Goal: Task Accomplishment & Management: Complete application form

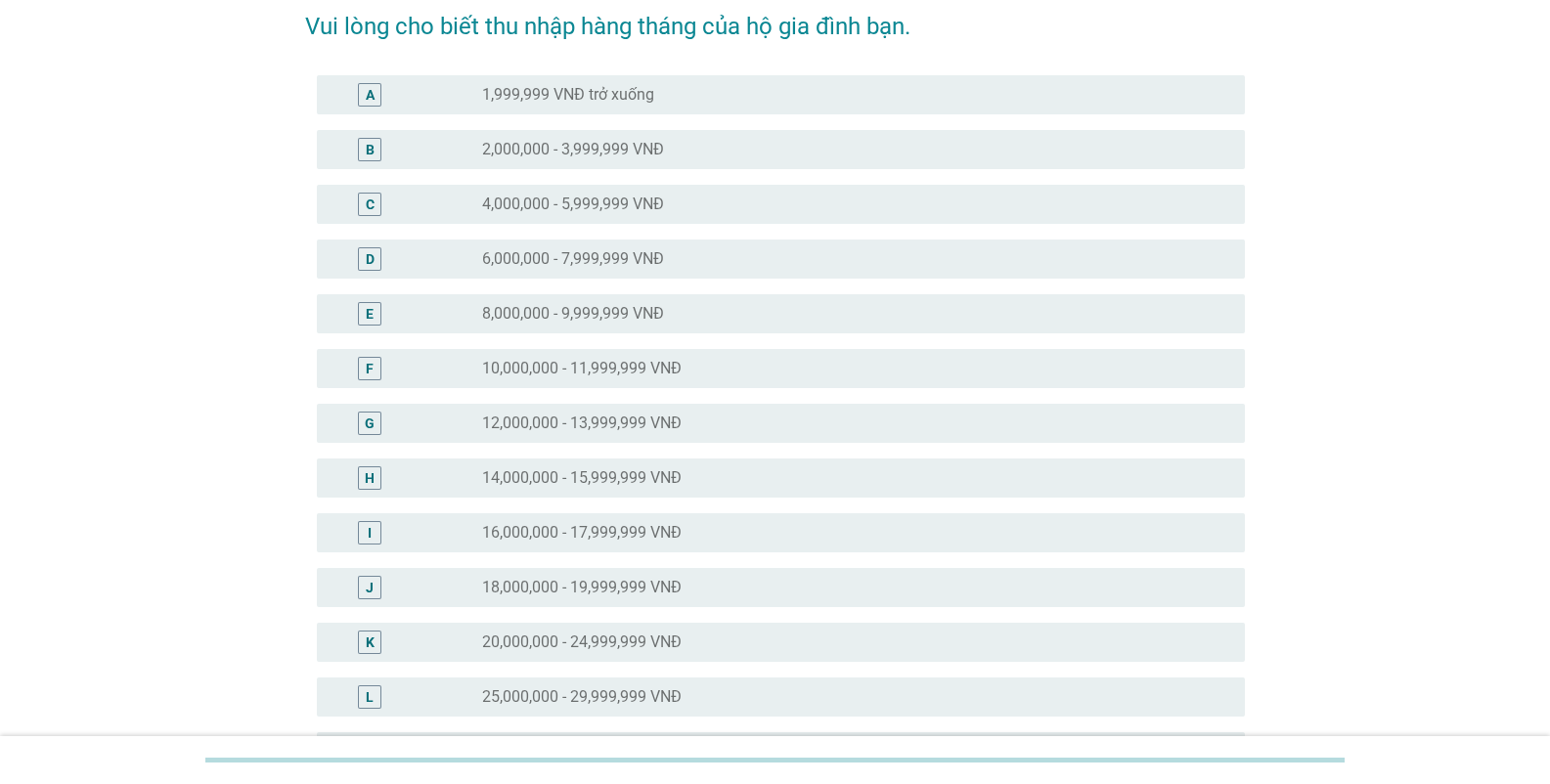
scroll to position [195, 0]
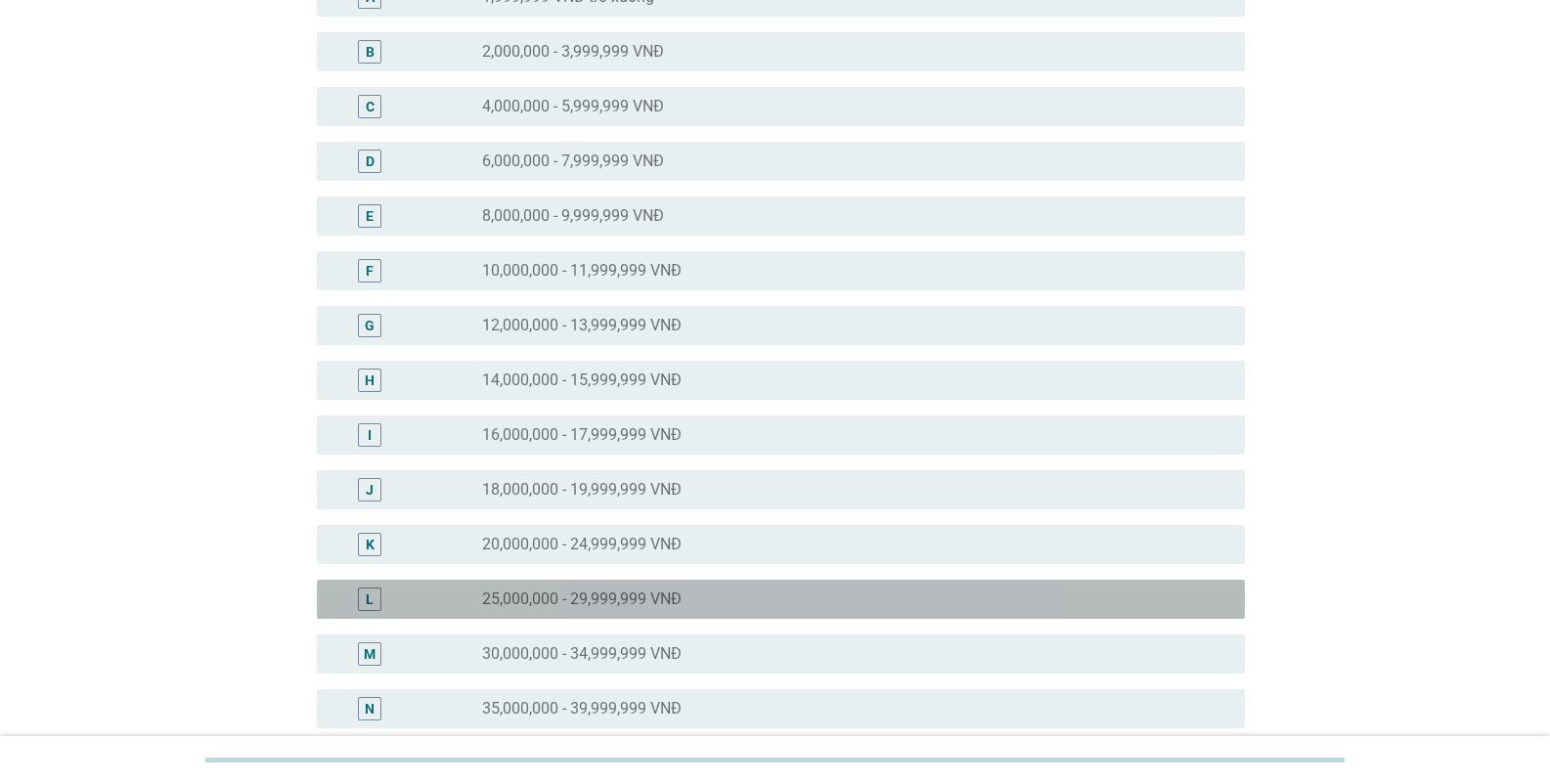
click at [649, 586] on div "L radio_button_unchecked 25,000,000 - 29,999,999 VNĐ" at bounding box center [780, 599] width 928 height 39
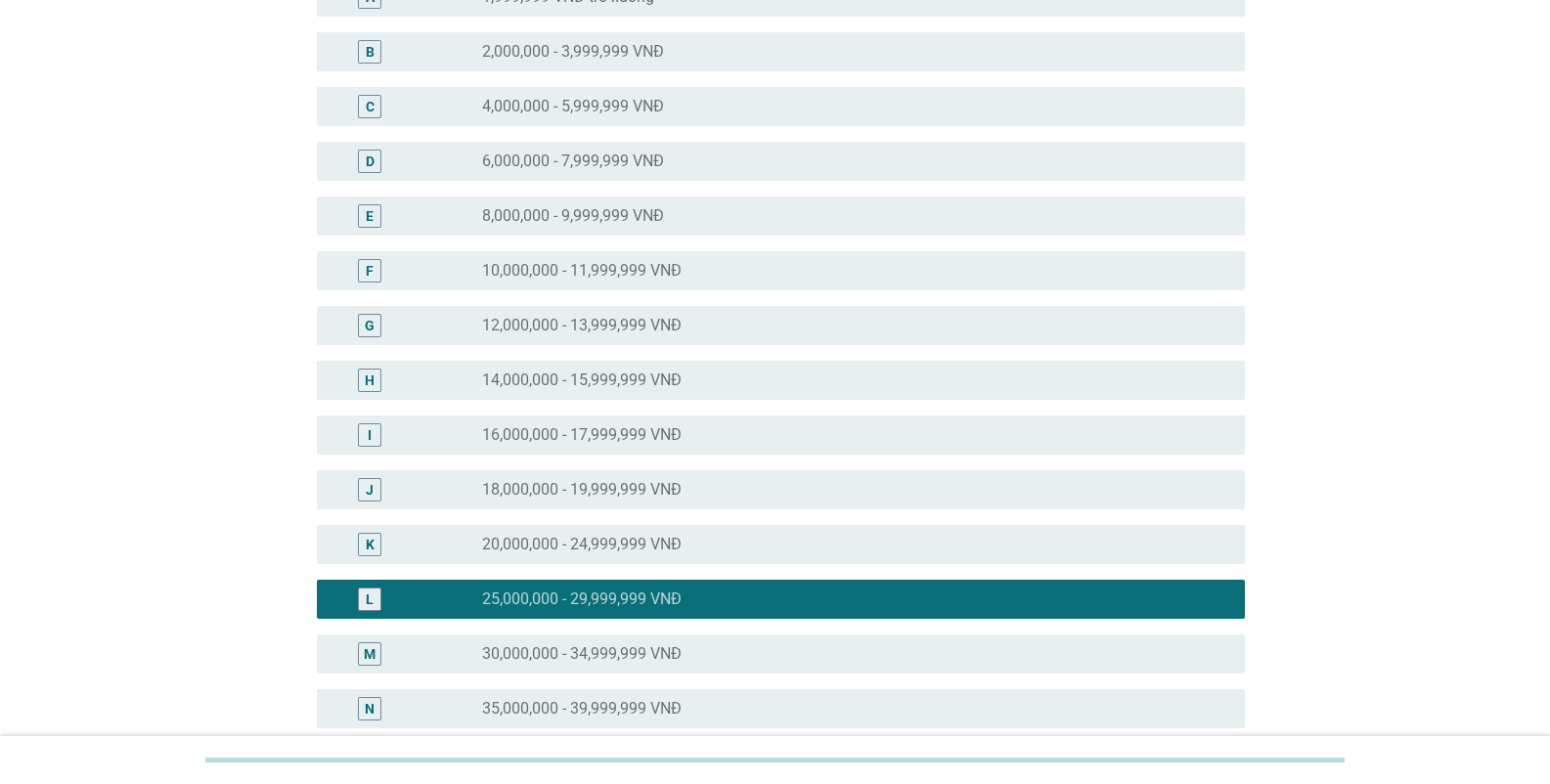
scroll to position [774, 0]
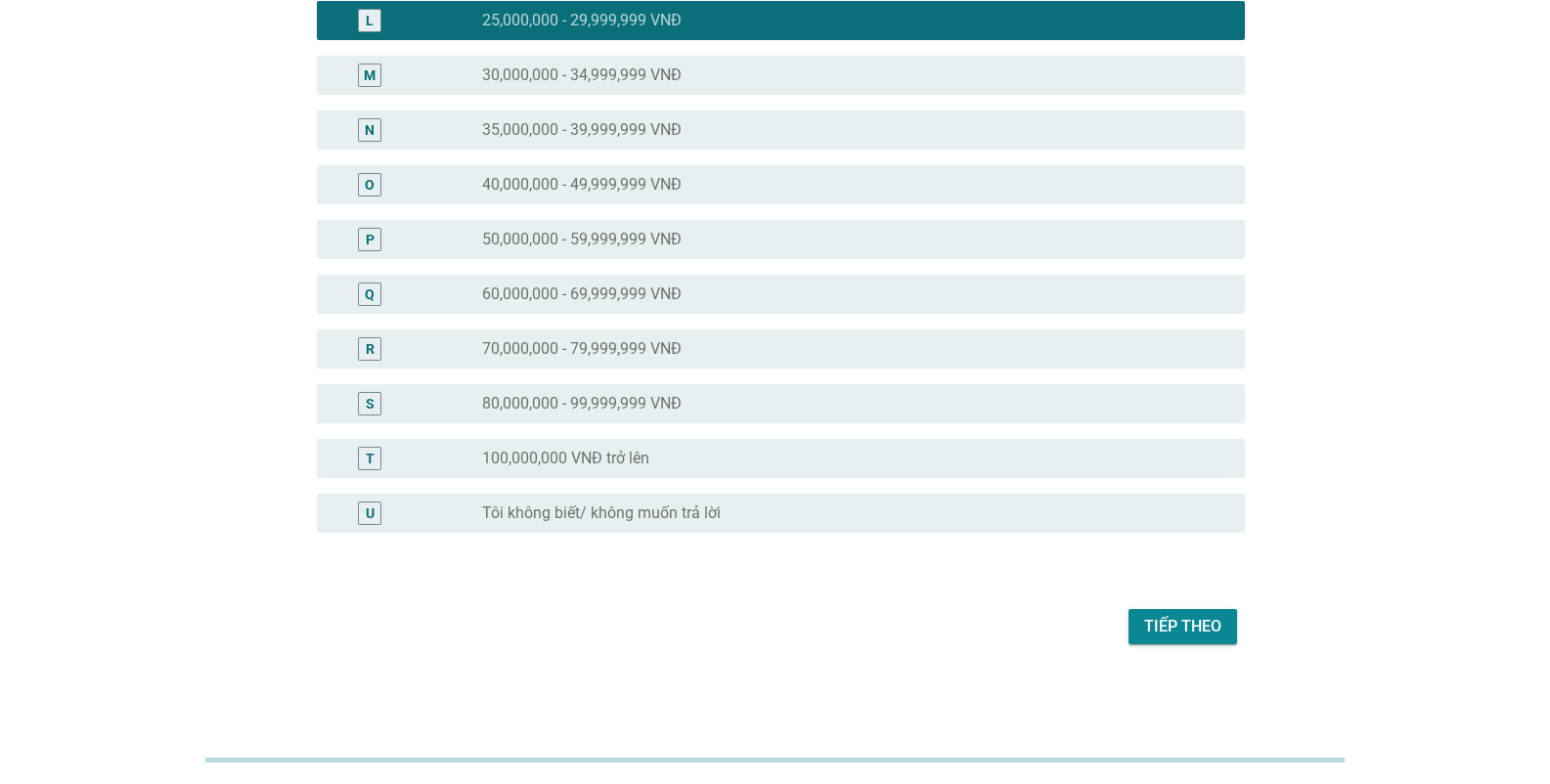
click at [1171, 634] on div "Tiếp theo" at bounding box center [1183, 627] width 78 height 24
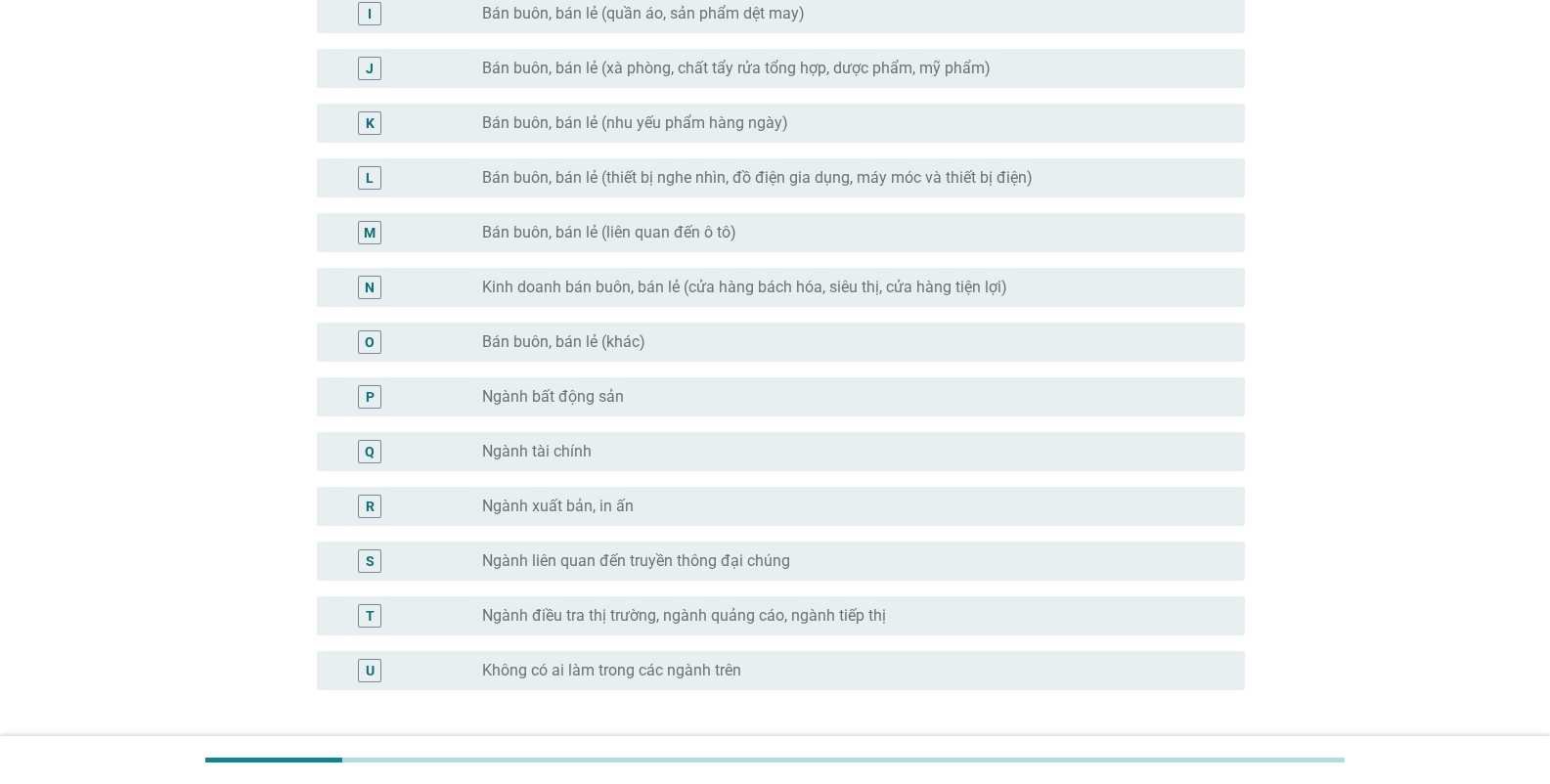
scroll to position [684, 0]
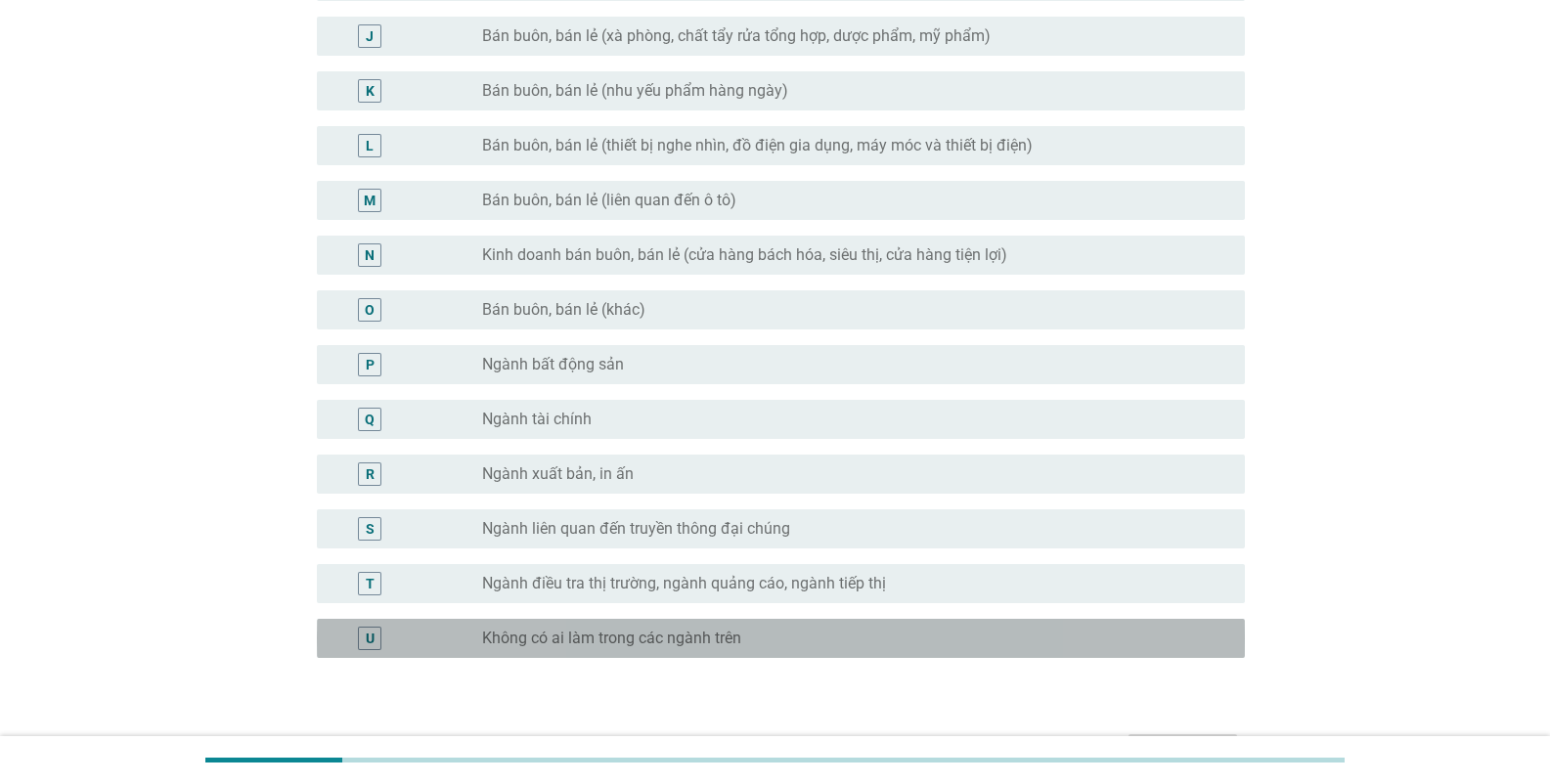
click at [505, 650] on div "U radio_button_unchecked Không có ai làm trong các ngành trên" at bounding box center [780, 638] width 928 height 39
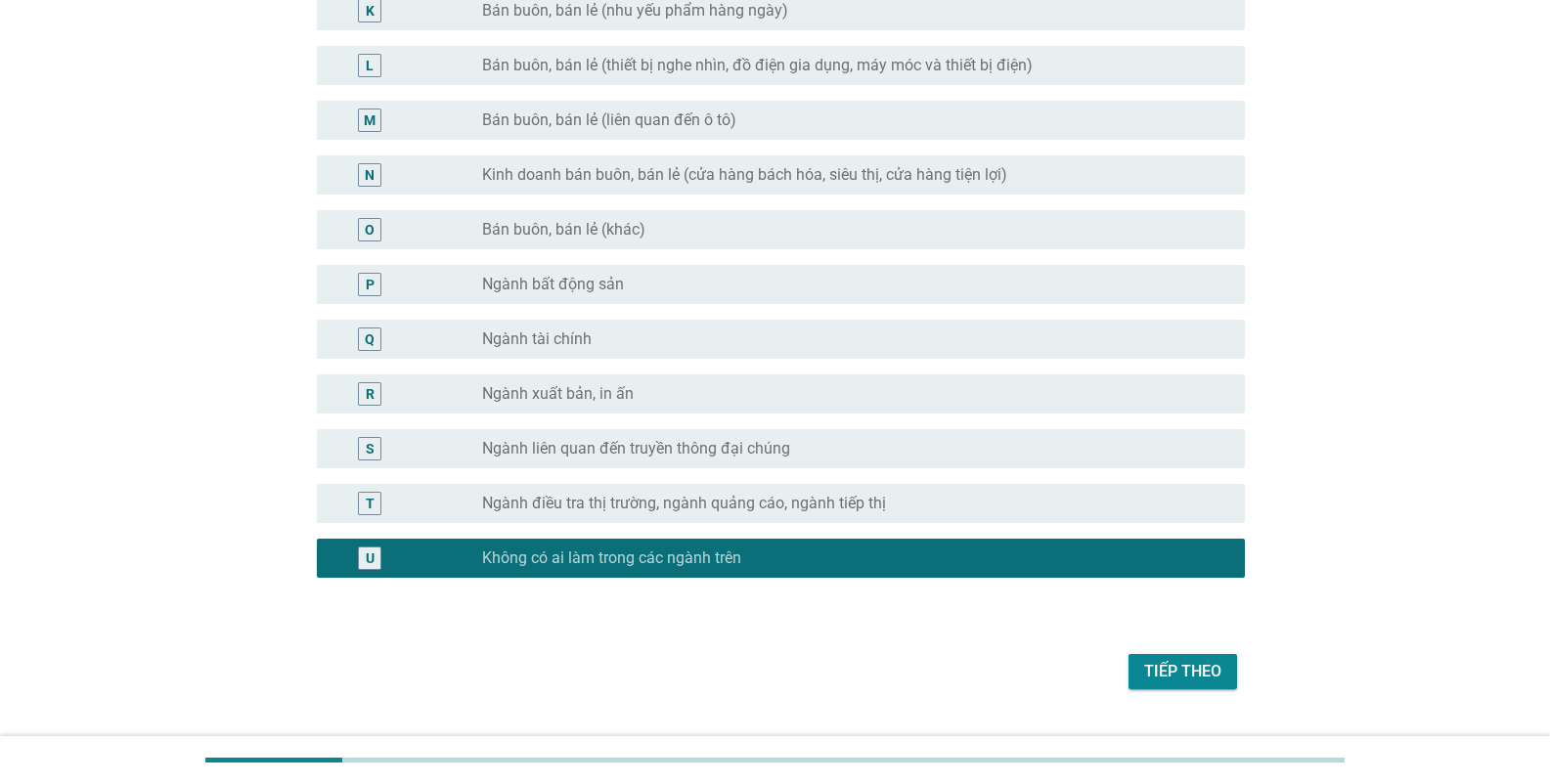
scroll to position [809, 0]
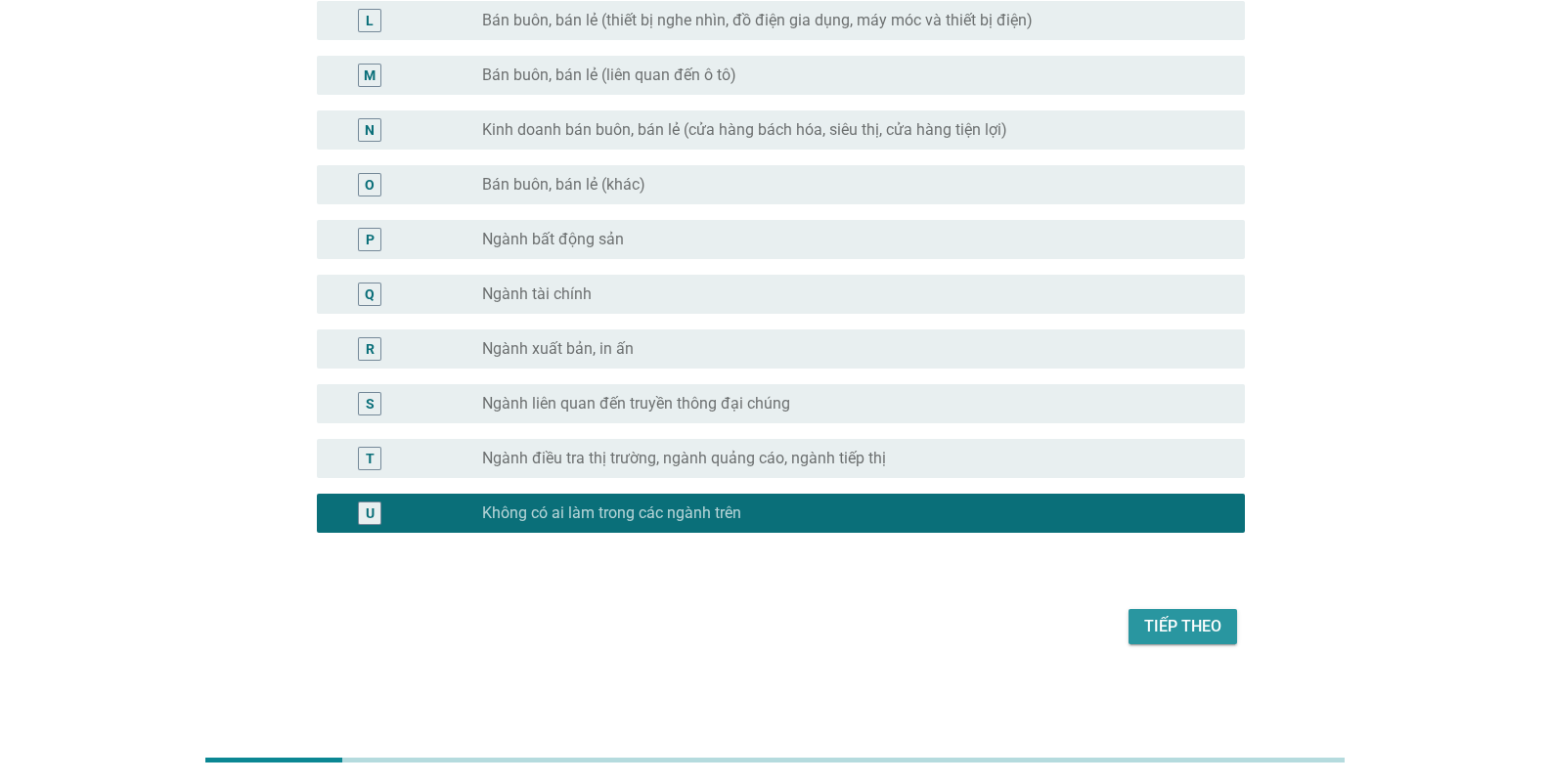
click at [1183, 615] on div "Tiếp theo" at bounding box center [1183, 627] width 78 height 24
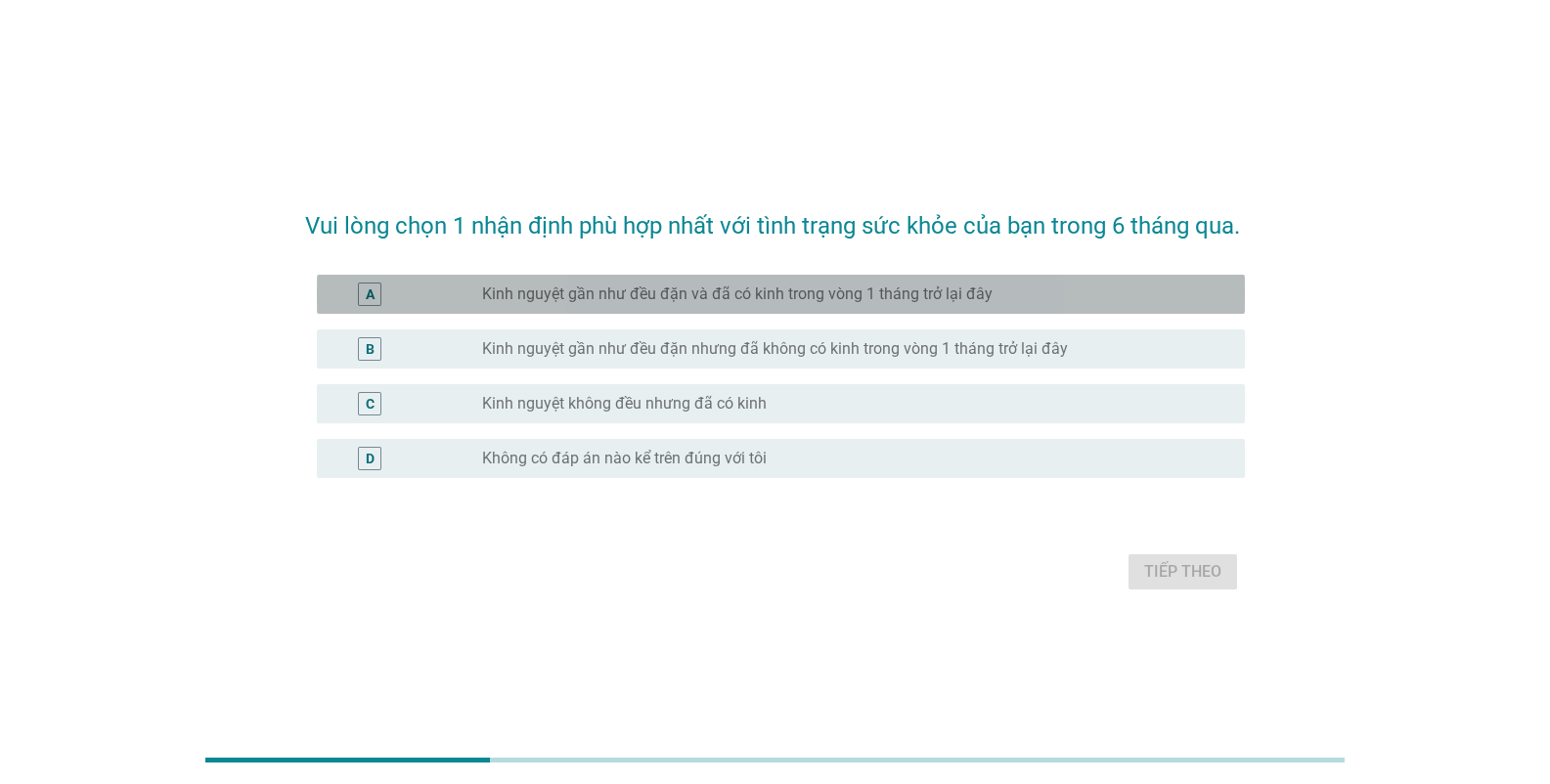
click at [633, 304] on label "Kinh nguyệt gần như đều đặn và đã có kinh trong vòng 1 tháng trở lại đây" at bounding box center [738, 294] width 510 height 20
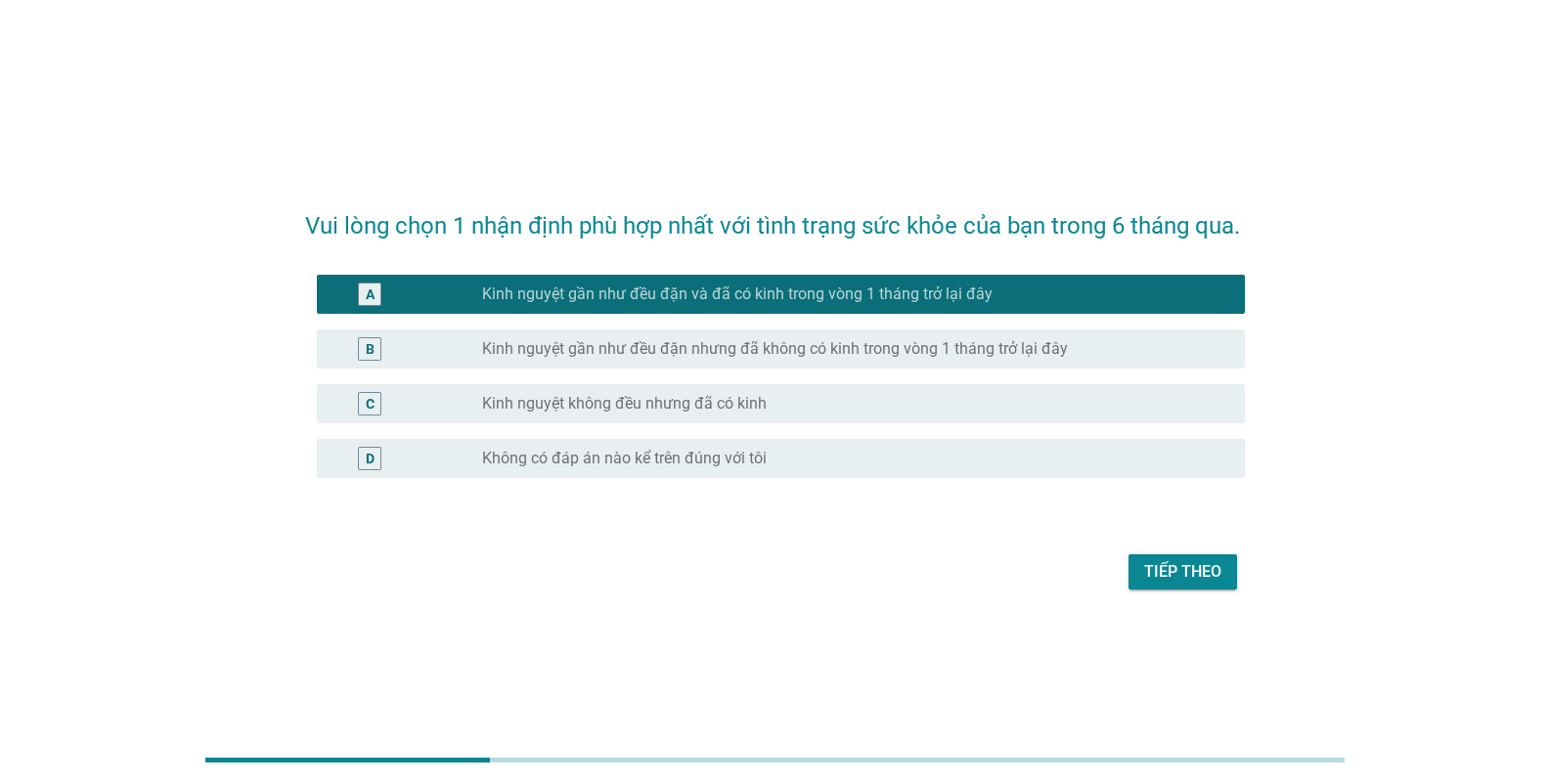
click at [826, 359] on label "Kinh nguyệt gần như đều đặn nhưng đã không có kinh trong vòng 1 tháng trở lại đ…" at bounding box center [775, 349] width 586 height 20
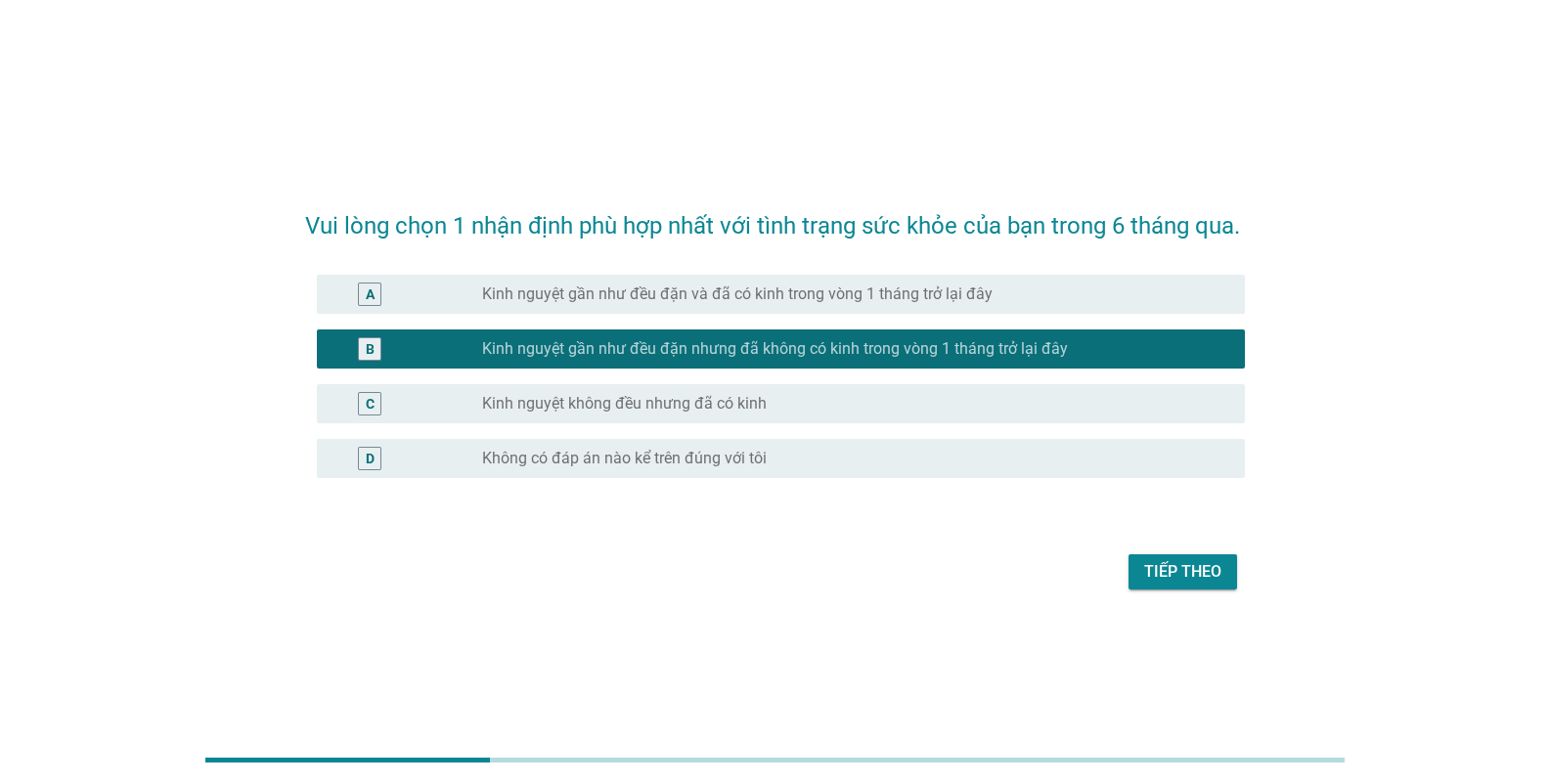
click at [828, 304] on label "Kinh nguyệt gần như đều đặn và đã có kinh trong vòng 1 tháng trở lại đây" at bounding box center [738, 294] width 510 height 20
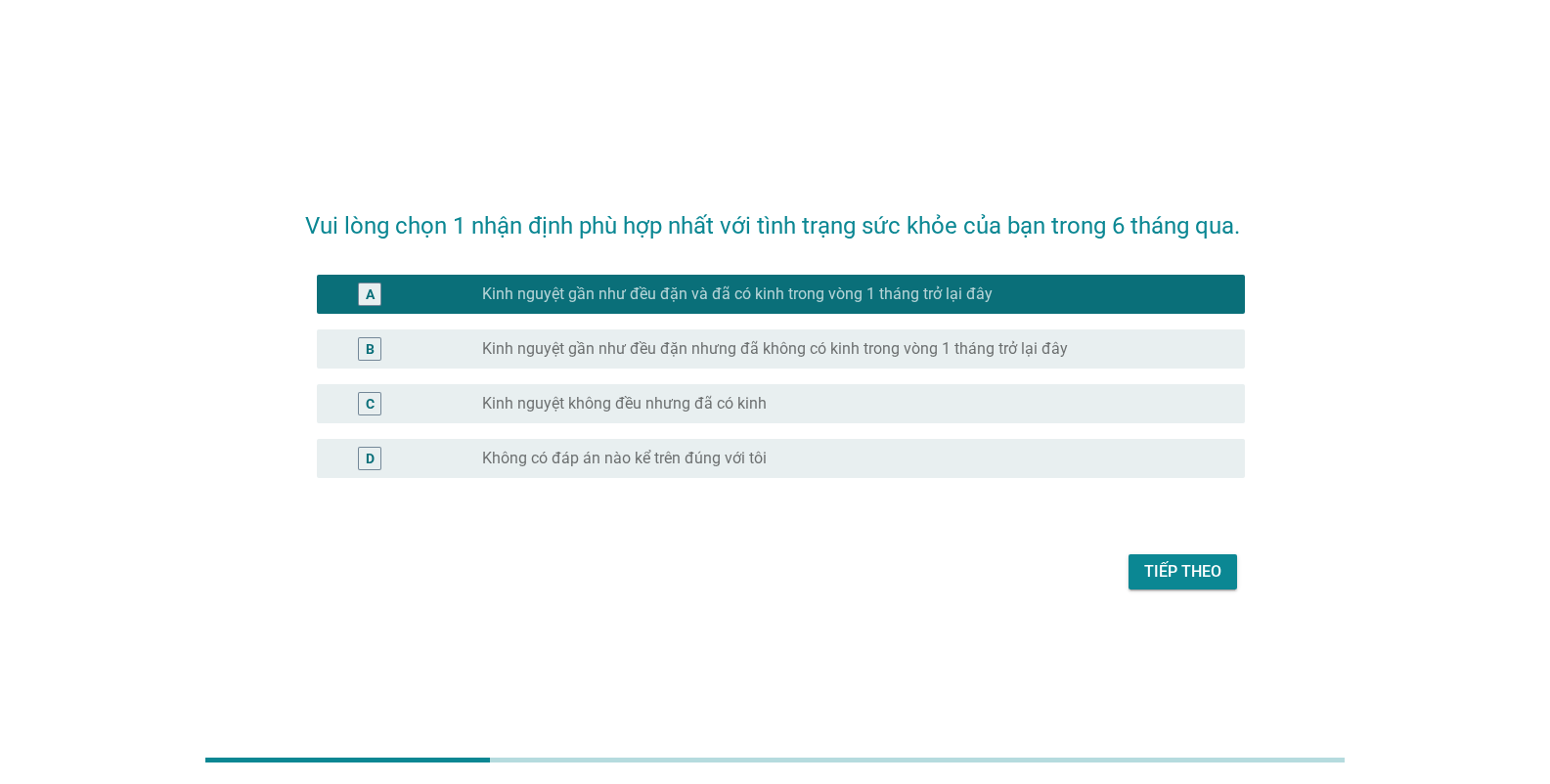
click at [1170, 590] on button "Tiếp theo" at bounding box center [1182, 571] width 109 height 35
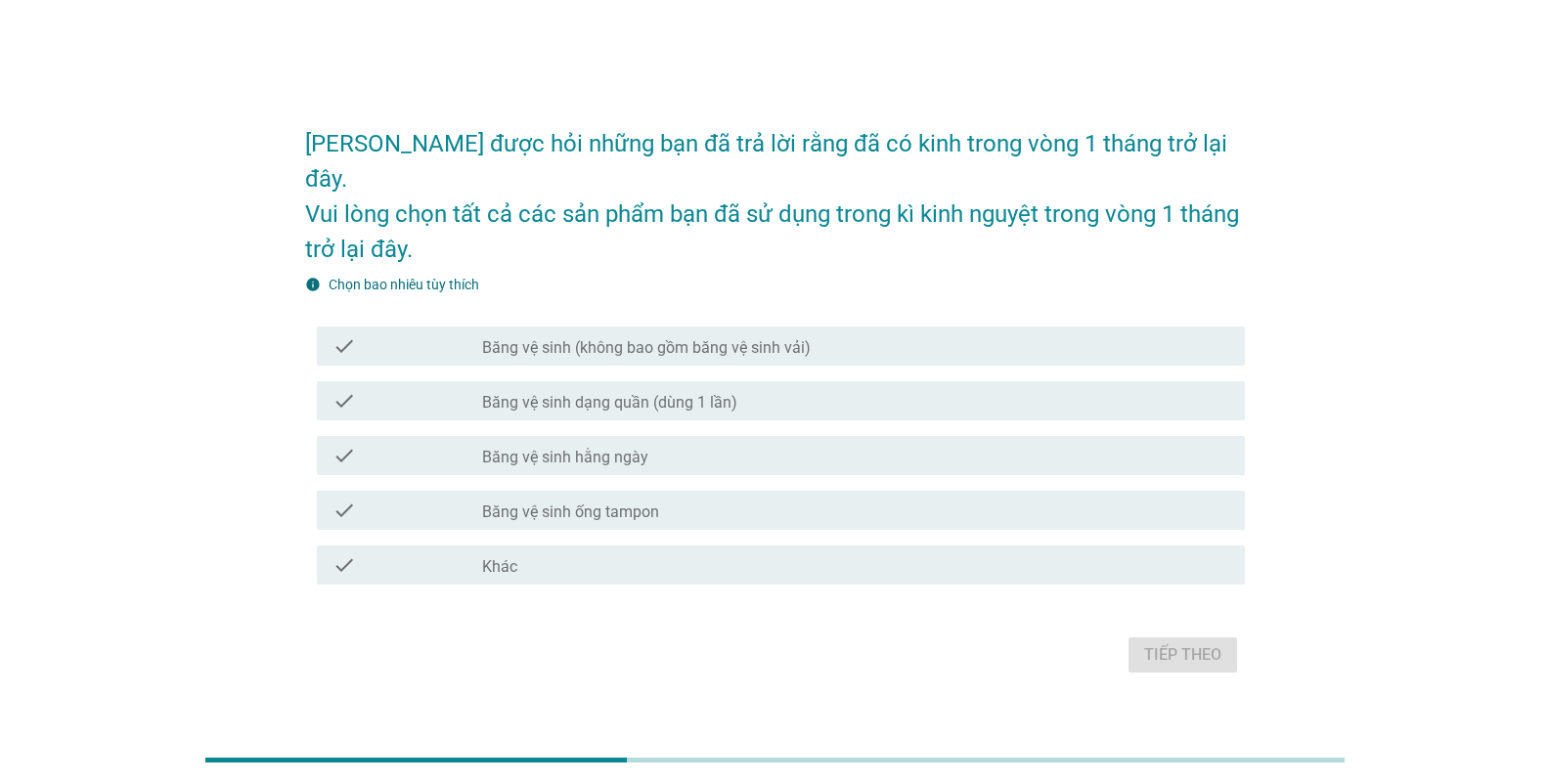
click at [426, 335] on div "check" at bounding box center [408, 347] width 150 height 24
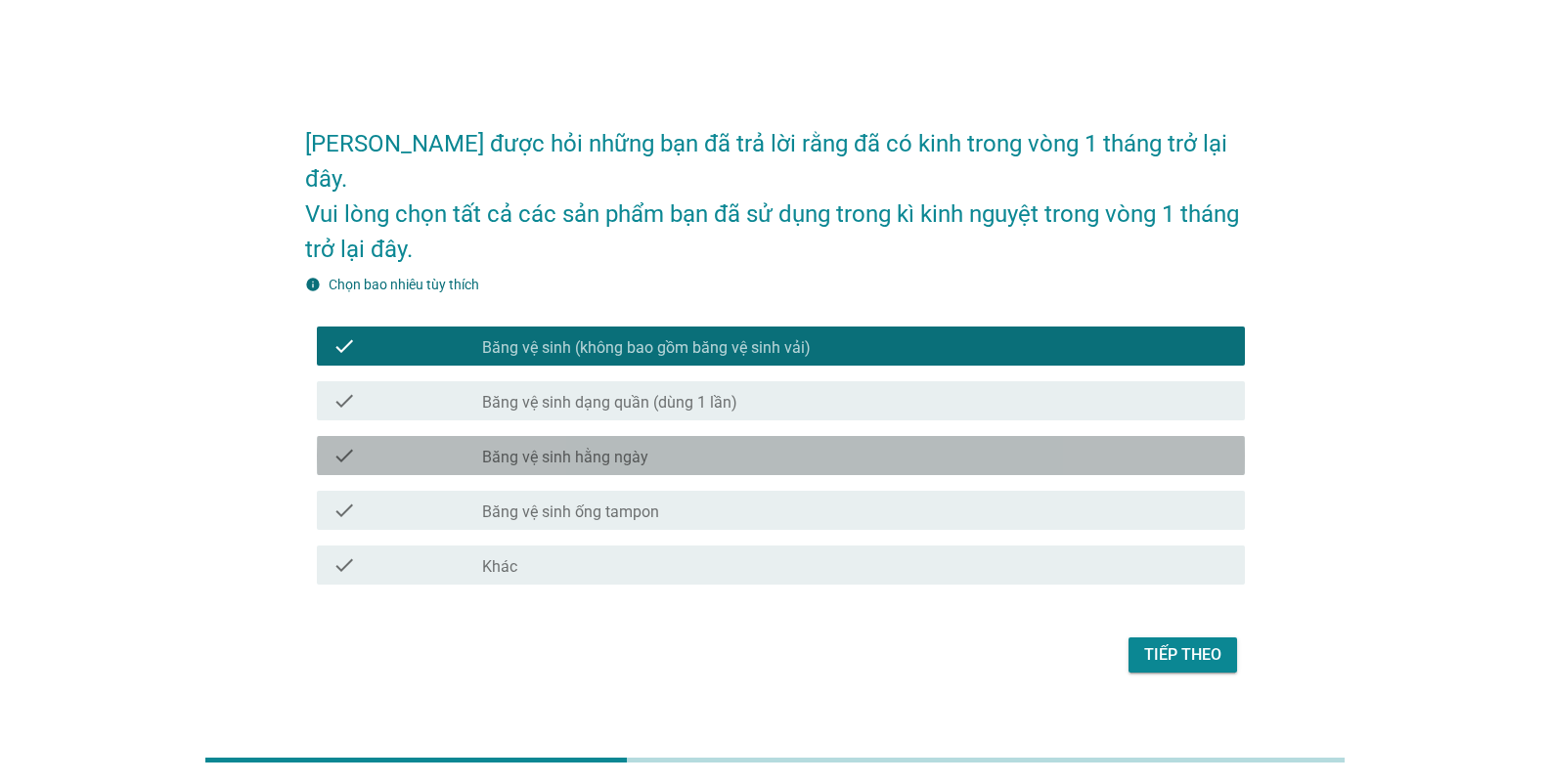
click at [439, 443] on div "check" at bounding box center [408, 455] width 150 height 24
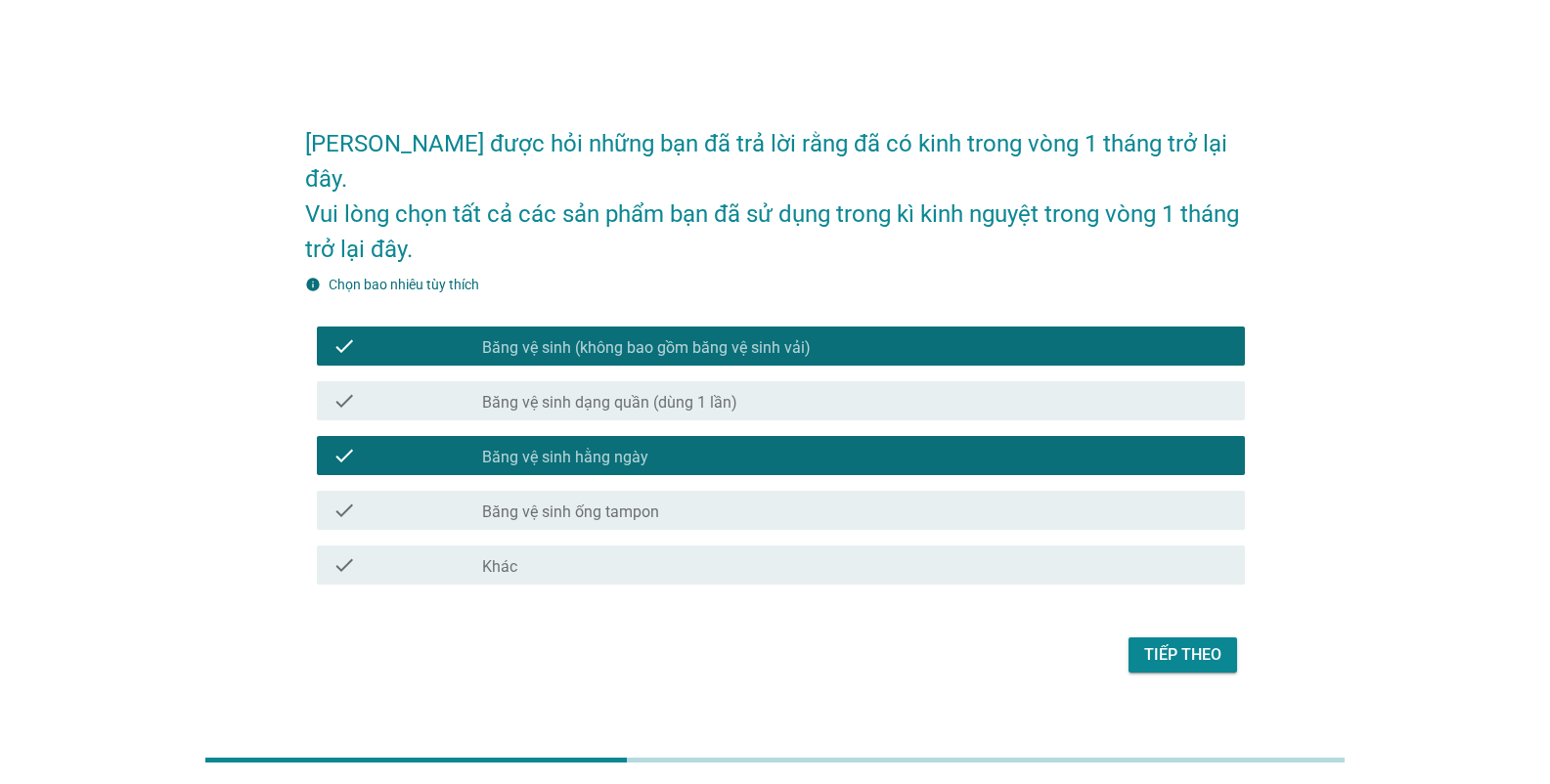
click at [493, 392] on label "Băng vệ sinh dạng quần (dùng 1 lần)" at bounding box center [610, 402] width 255 height 20
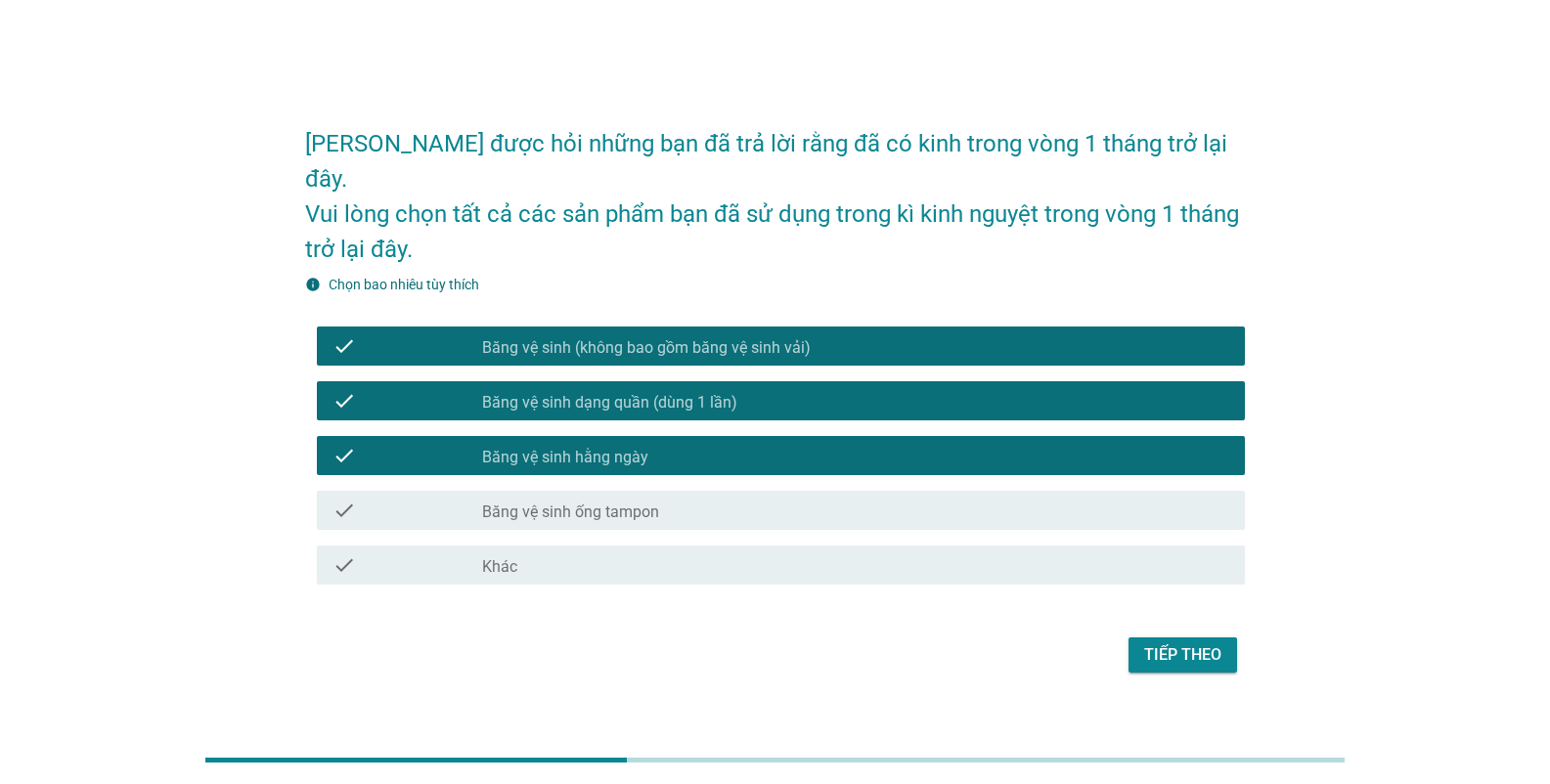
click at [1150, 644] on div "Tiếp theo" at bounding box center [1183, 655] width 78 height 24
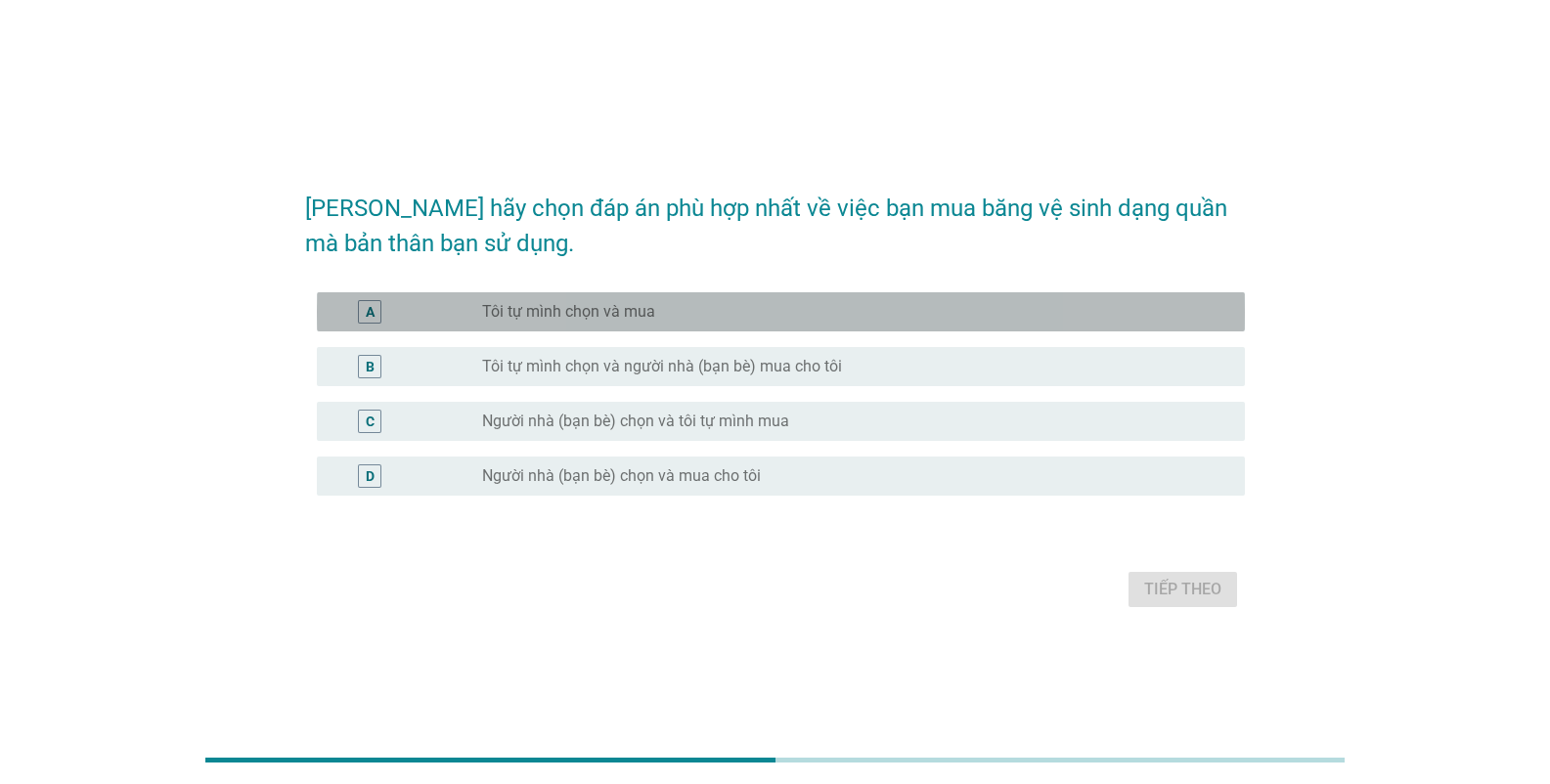
click at [557, 321] on label "Tôi tự mình chọn và mua" at bounding box center [569, 312] width 173 height 20
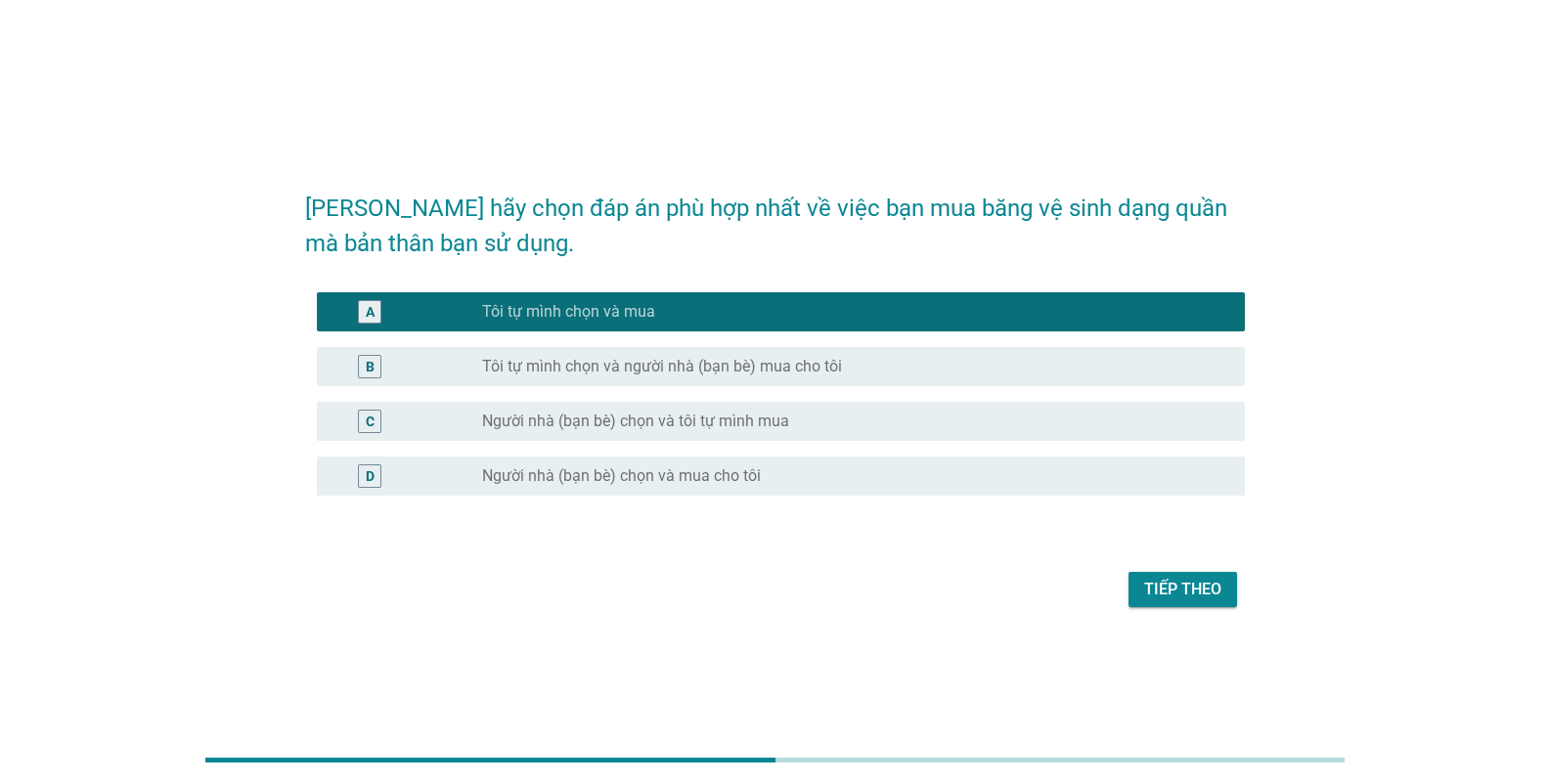
click at [1159, 593] on div "Tiếp theo" at bounding box center [1183, 590] width 78 height 24
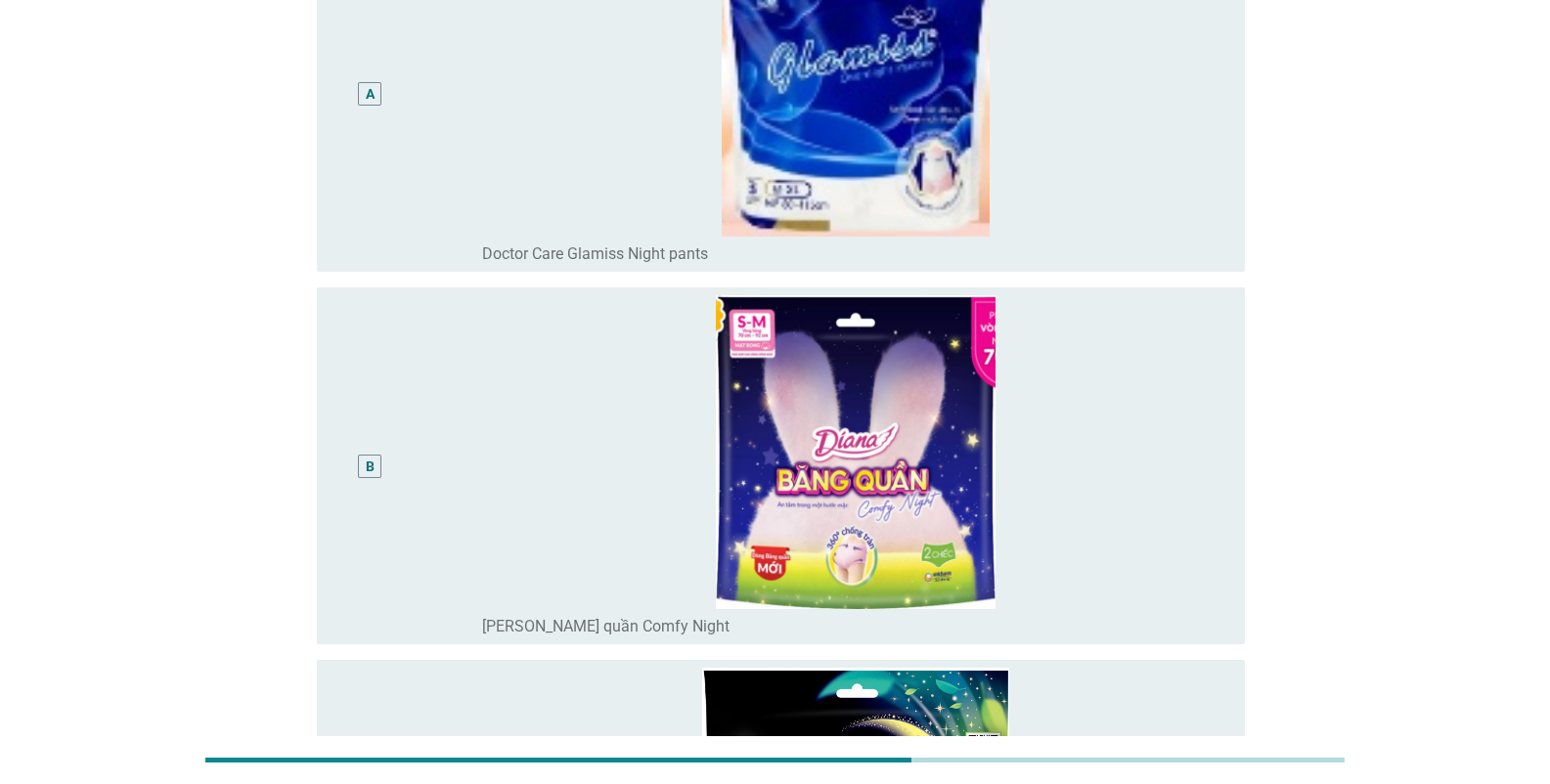
scroll to position [293, 0]
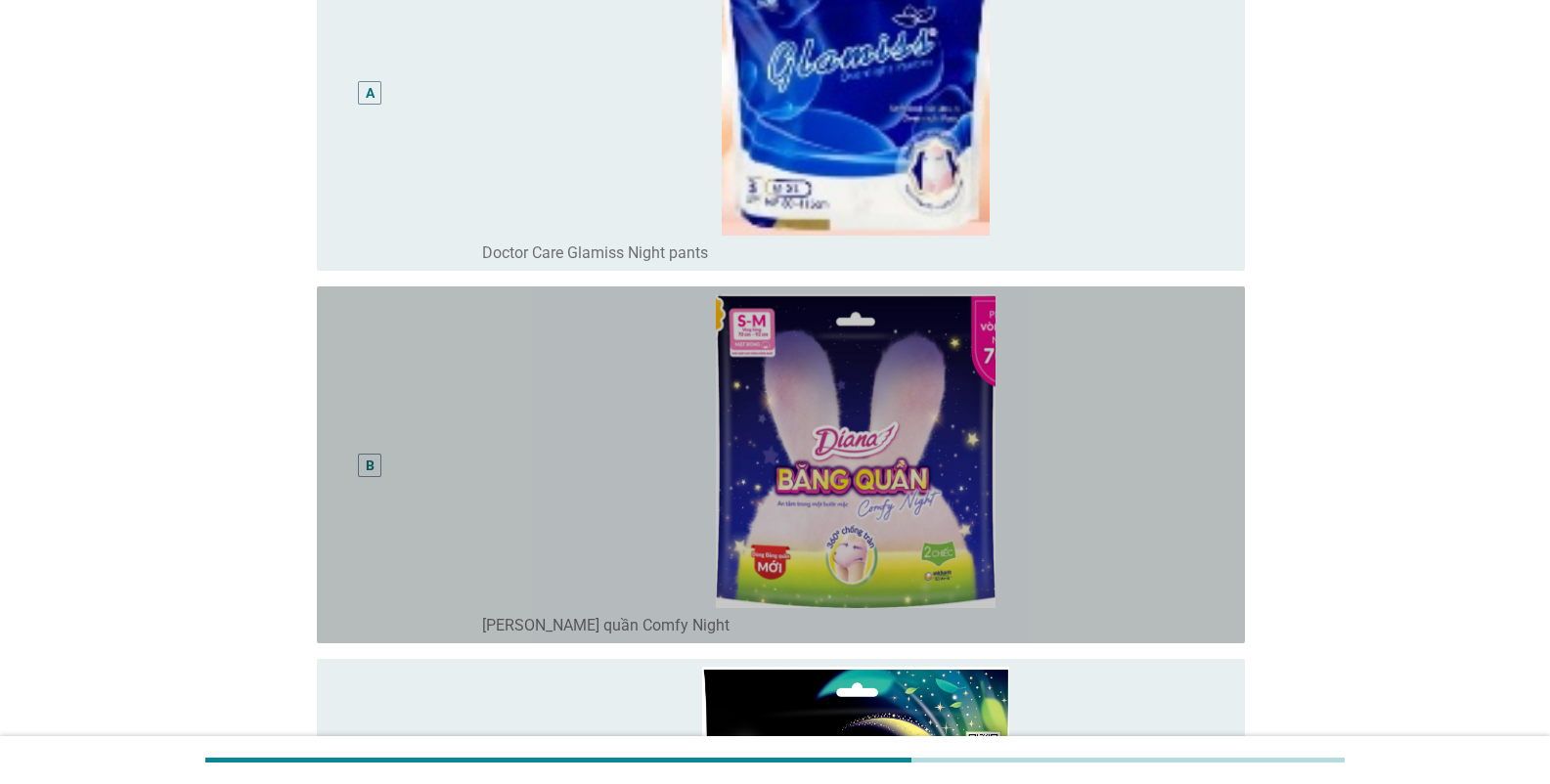
click at [368, 495] on div "B" at bounding box center [370, 464] width 75 height 341
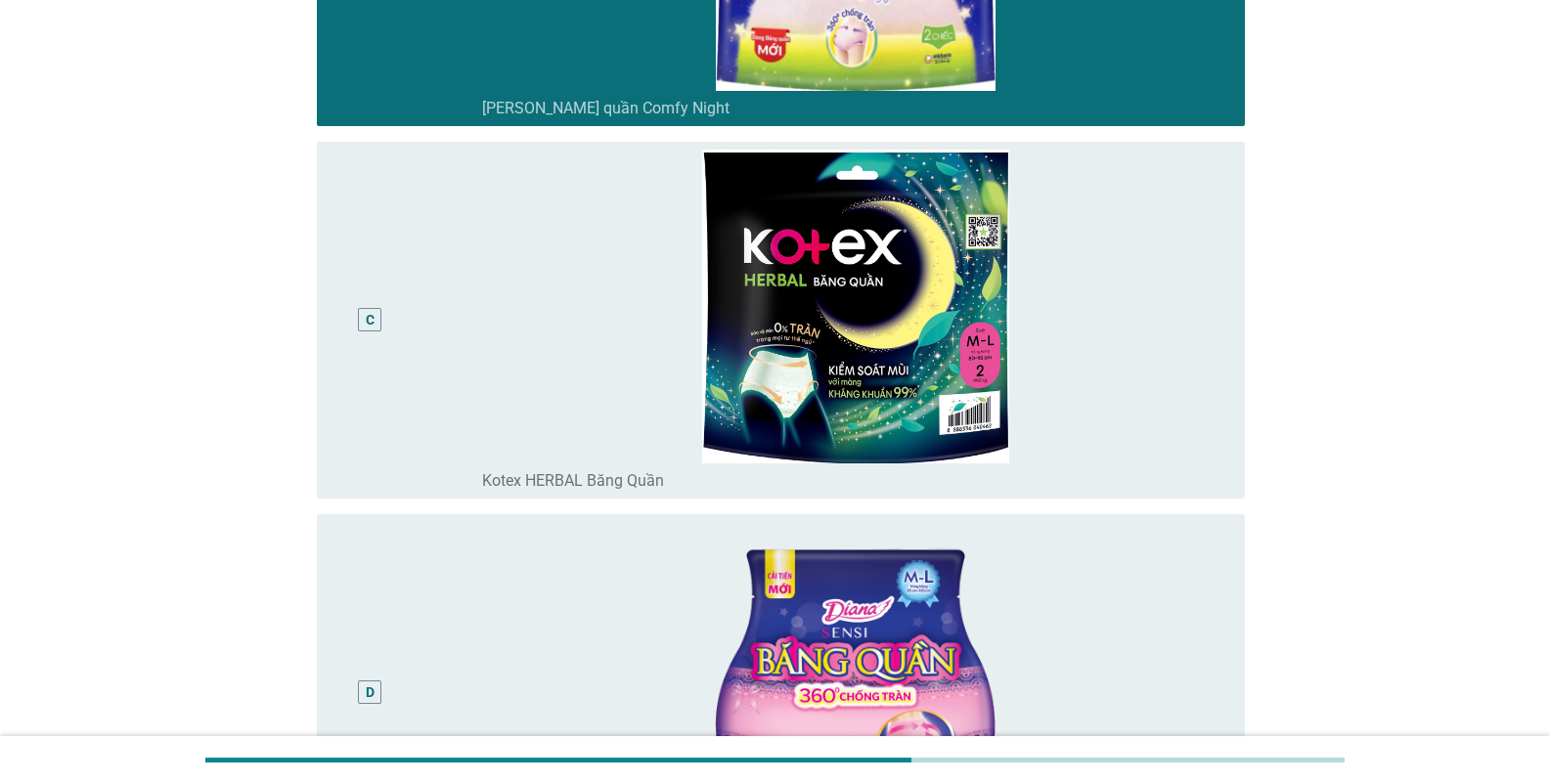
scroll to position [880, 0]
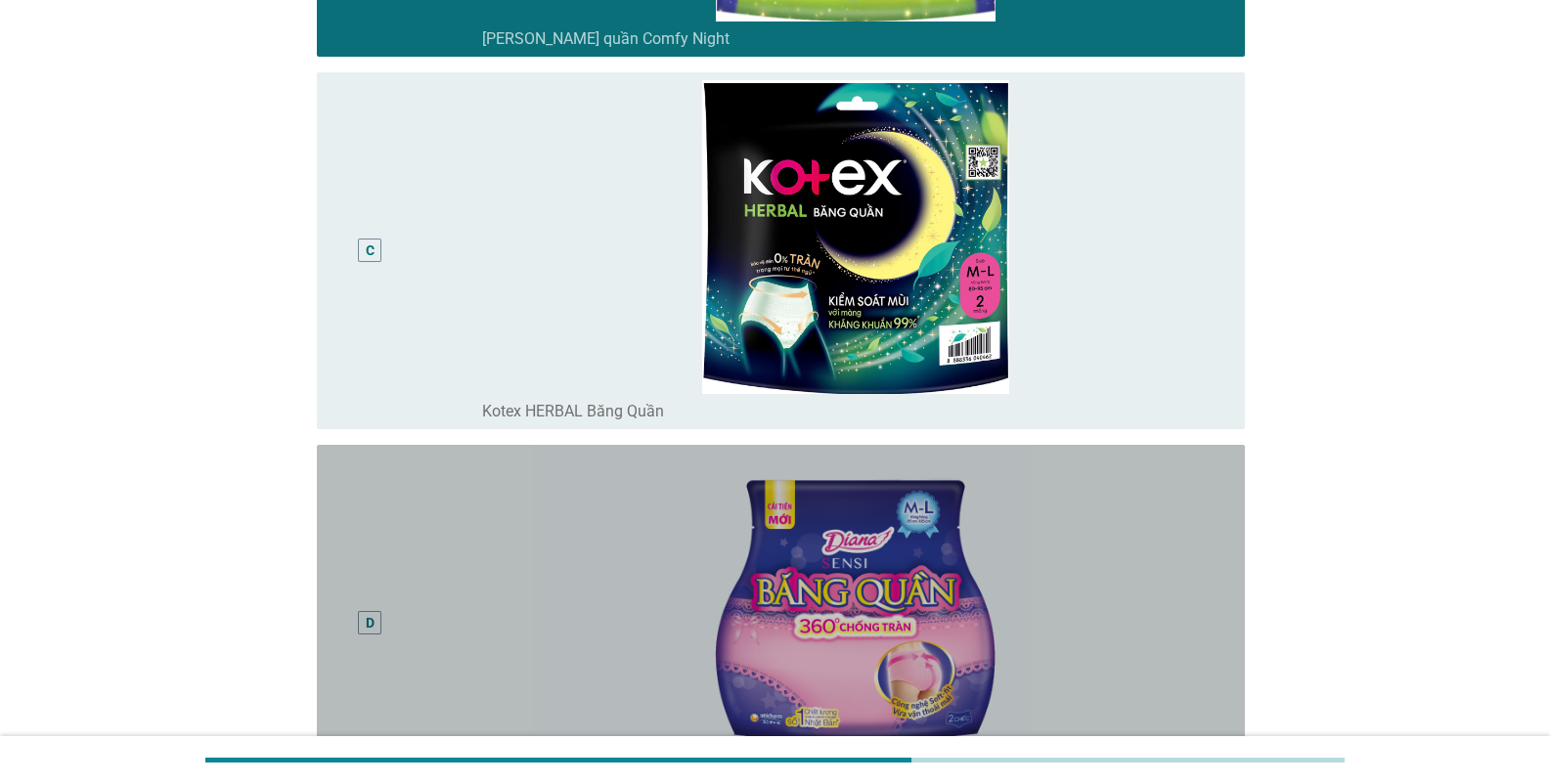
click at [394, 555] on div "D" at bounding box center [370, 623] width 75 height 341
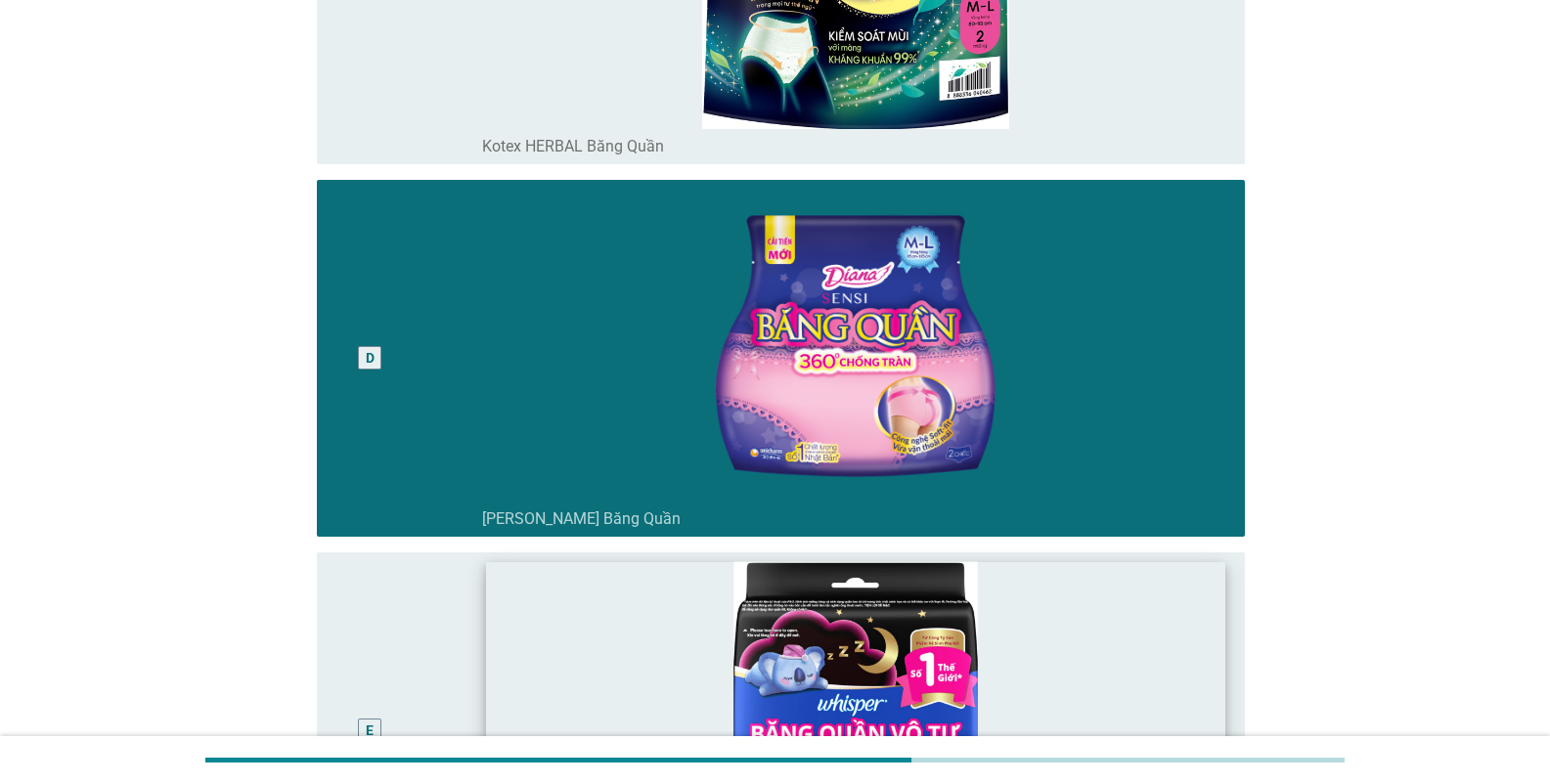
scroll to position [1466, 0]
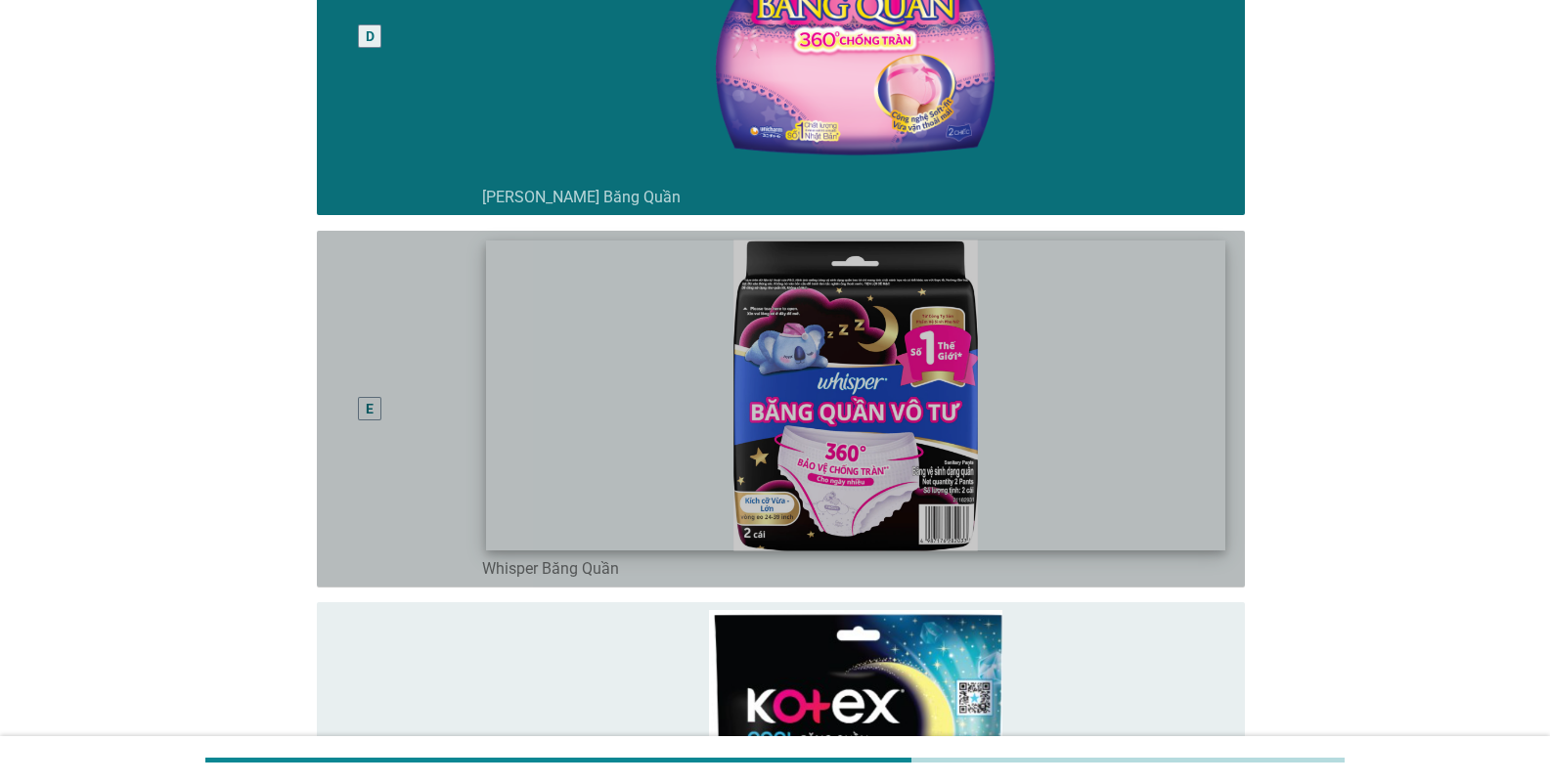
click at [550, 484] on img at bounding box center [856, 394] width 740 height 311
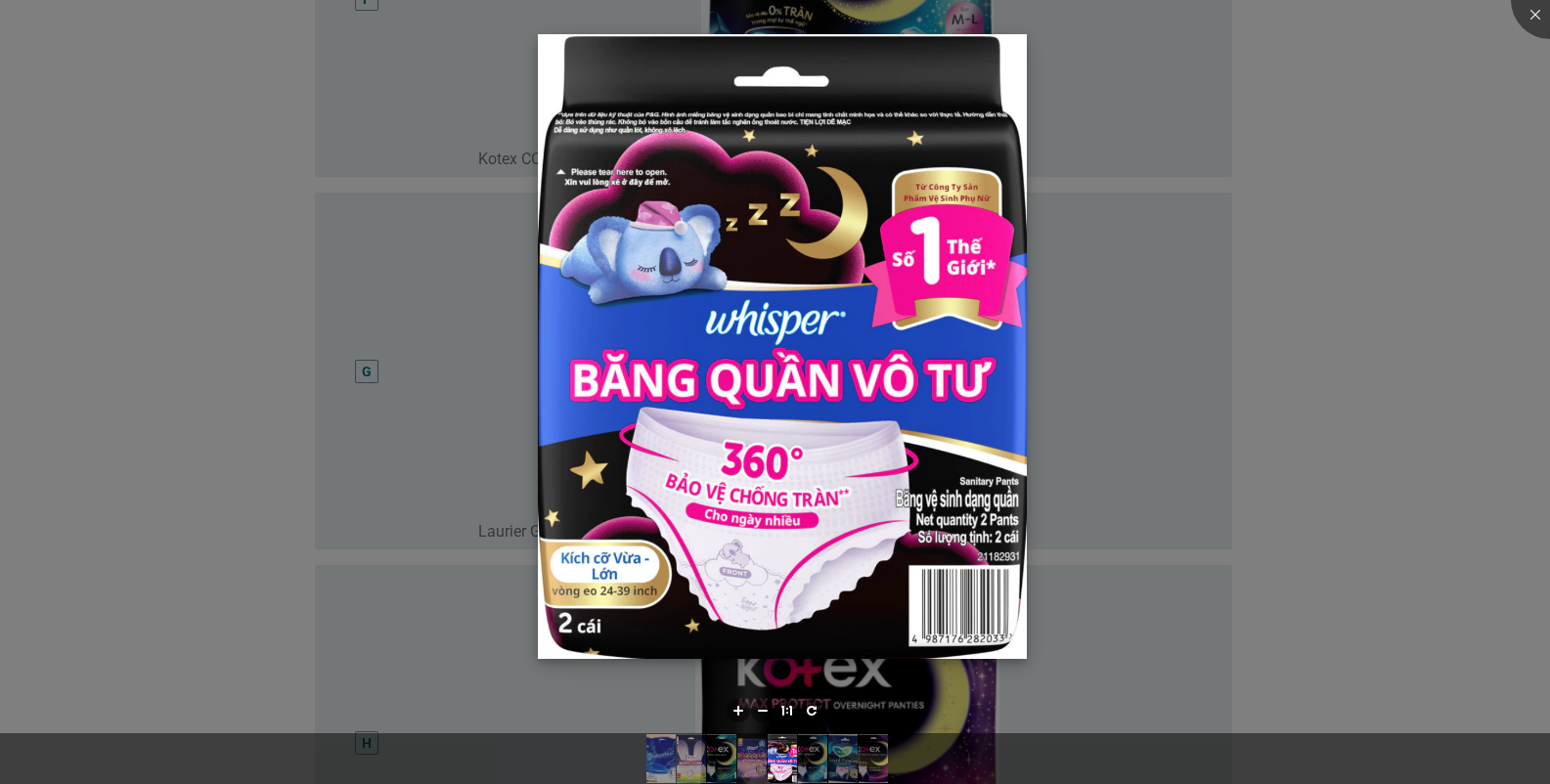
scroll to position [2644, 0]
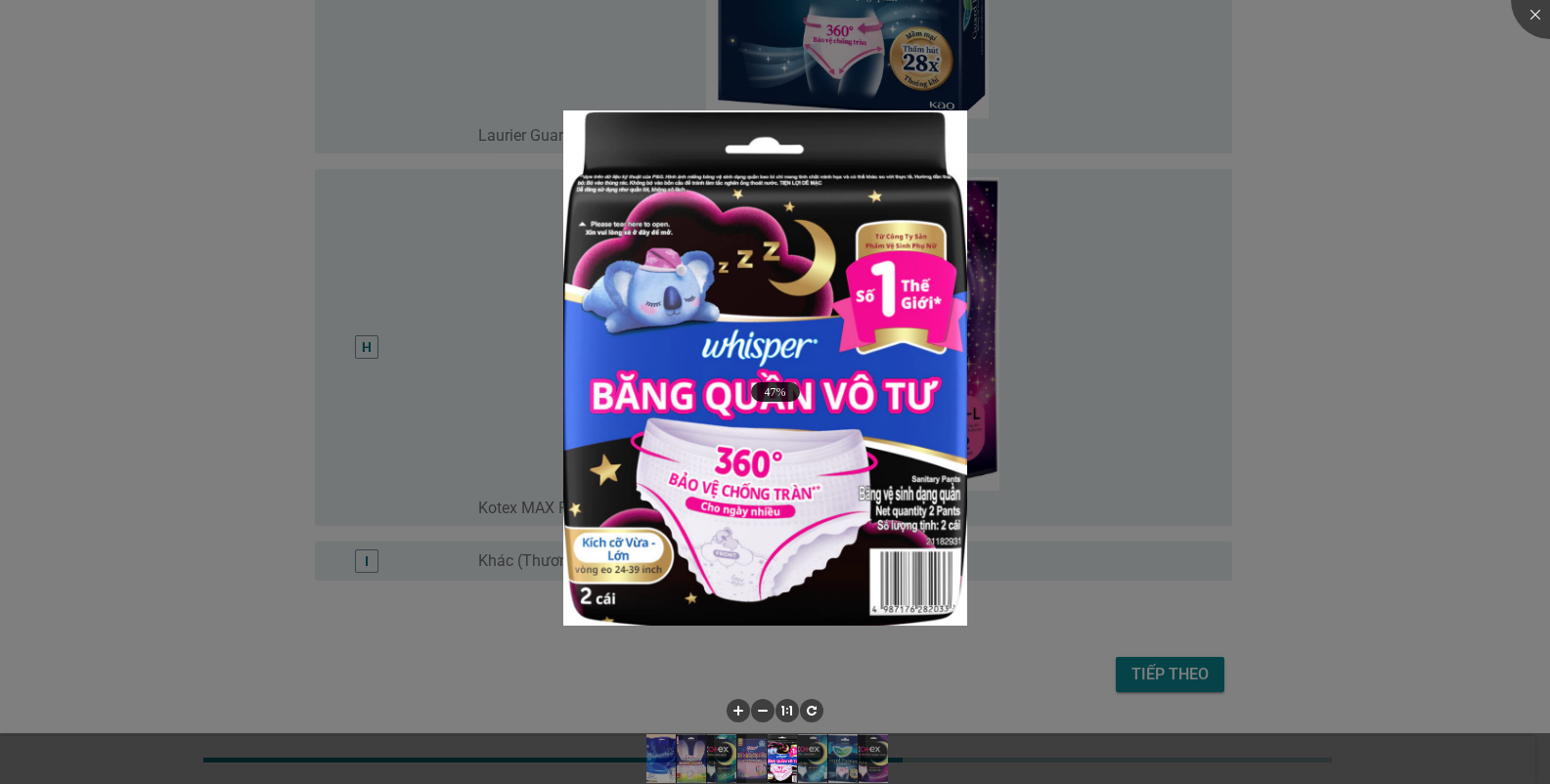
click at [1361, 555] on div at bounding box center [775, 392] width 1550 height 784
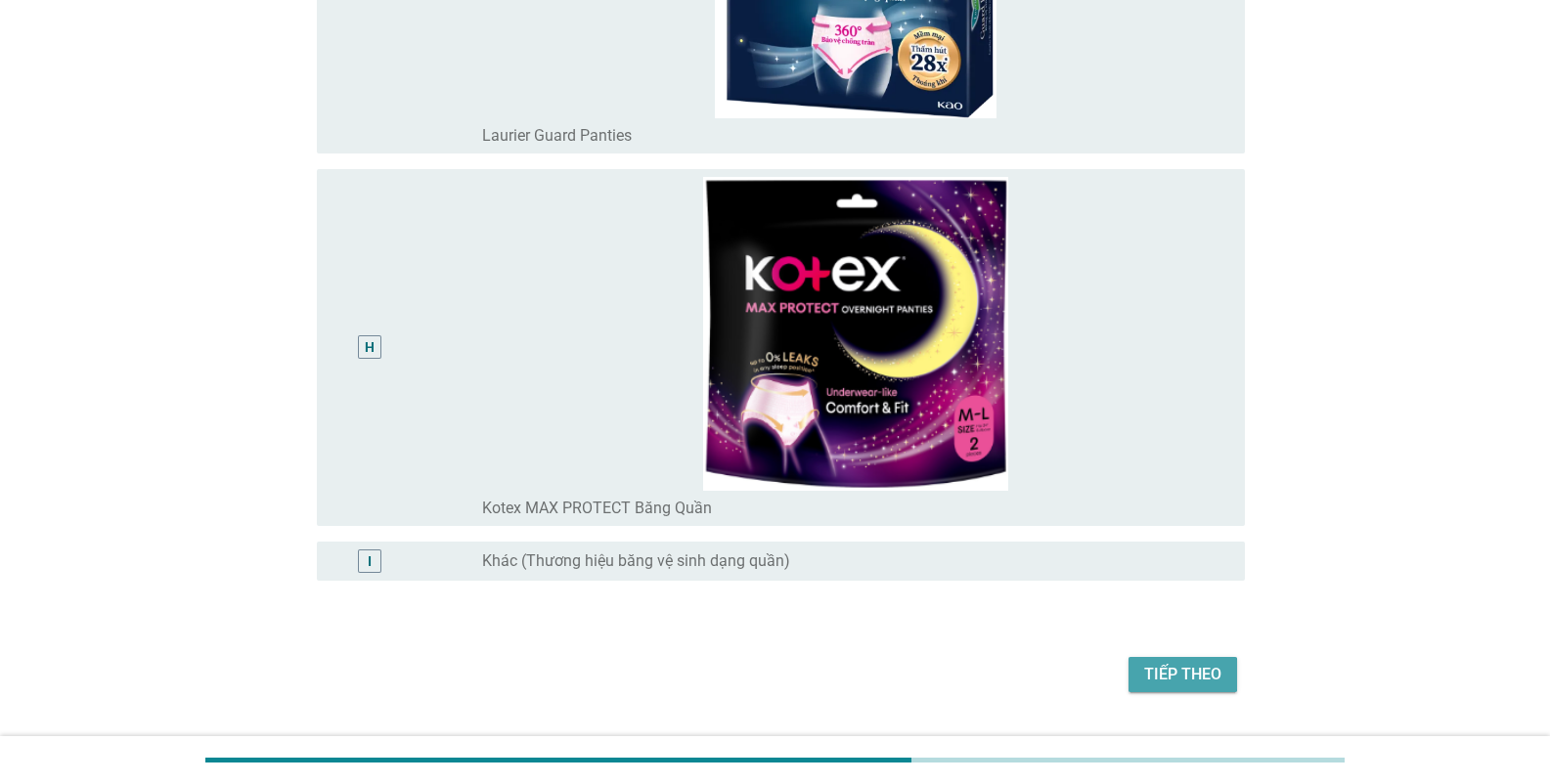
click at [1188, 666] on div "Tiếp theo" at bounding box center [1183, 674] width 78 height 24
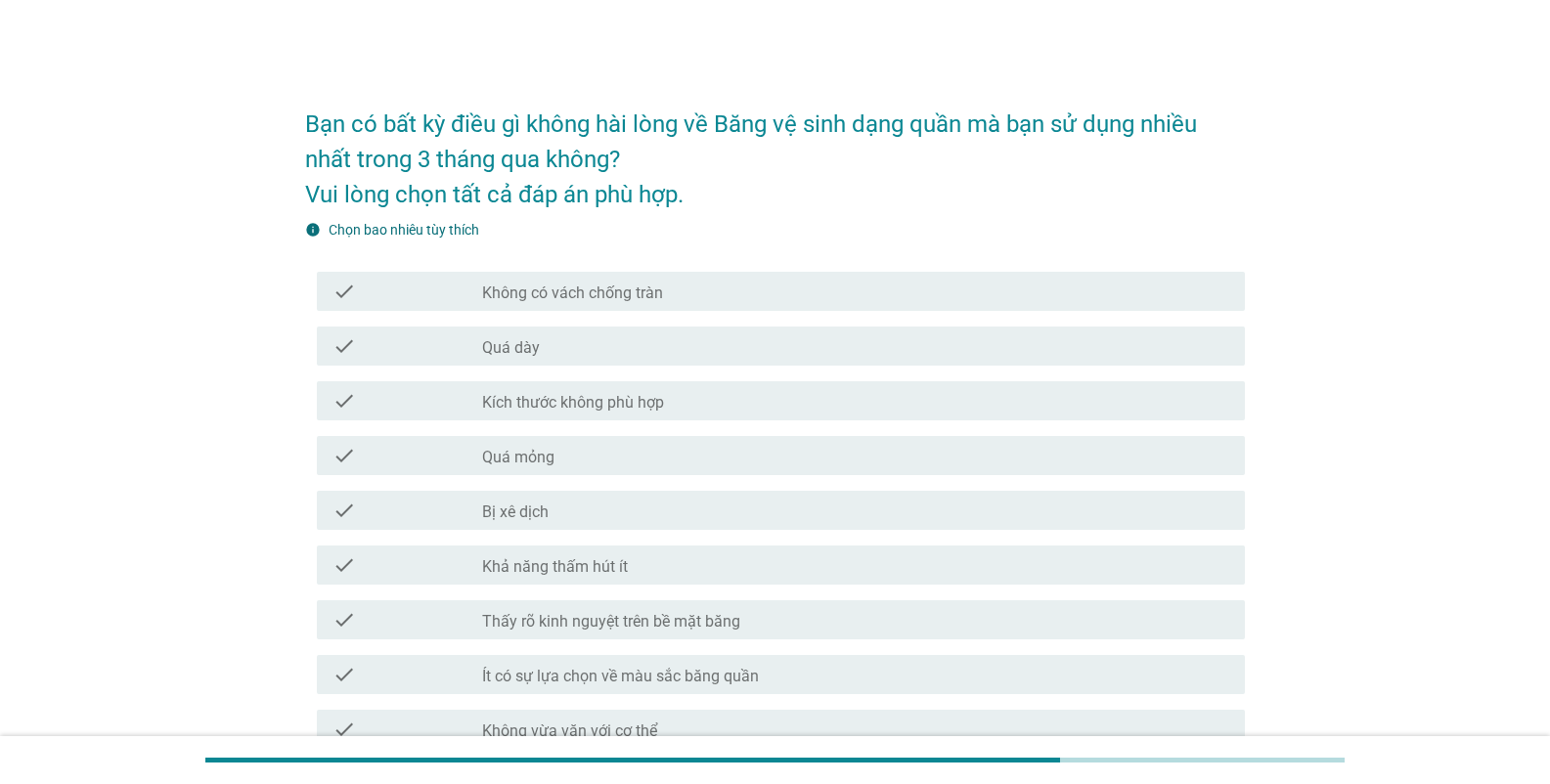
click at [563, 288] on label "Không có vách chống tràn" at bounding box center [572, 294] width 180 height 20
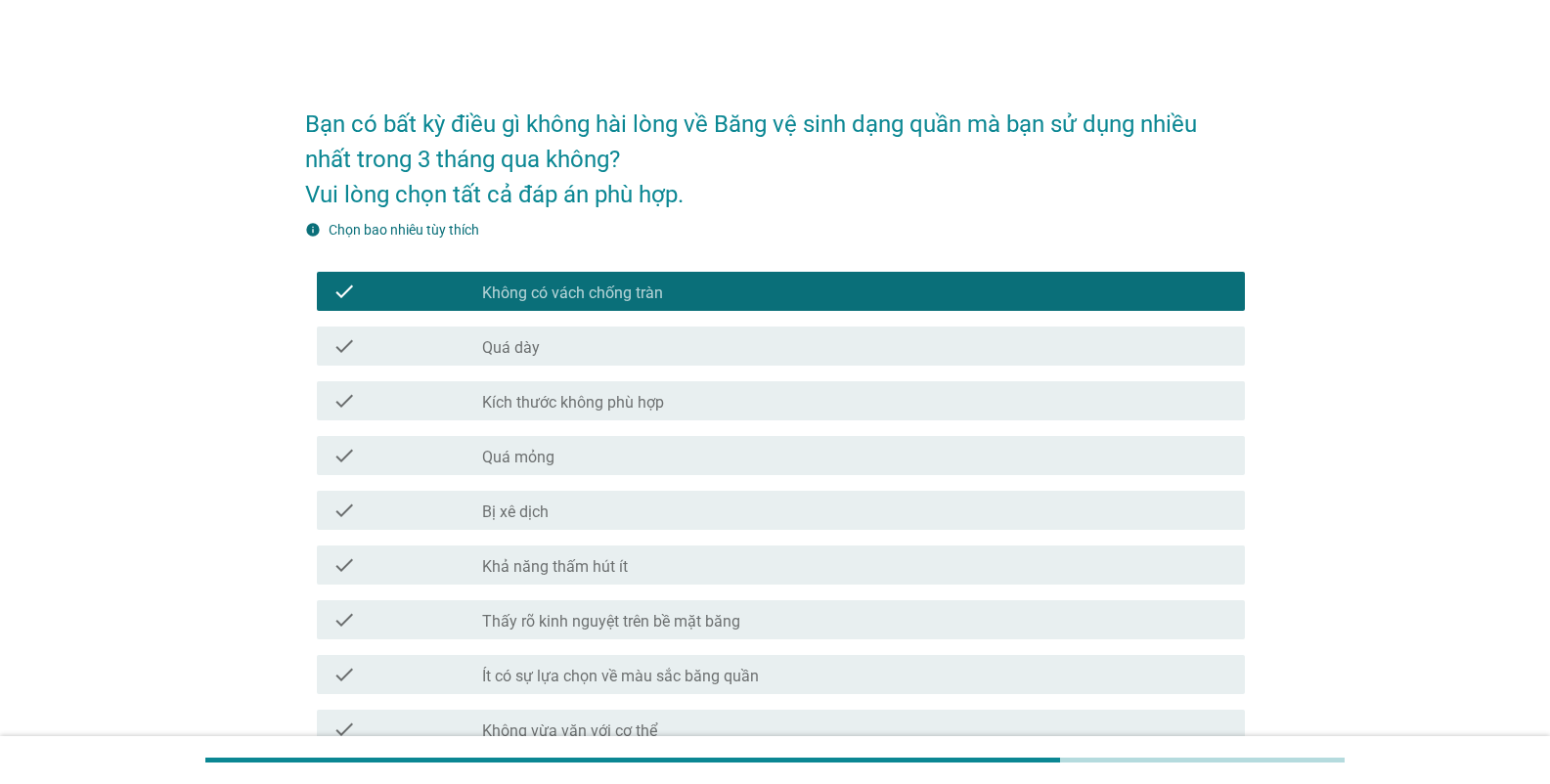
drag, startPoint x: 530, startPoint y: 371, endPoint x: 539, endPoint y: 479, distance: 108.4
click at [539, 479] on div "check check_box_outline_blank Quá mỏng" at bounding box center [775, 455] width 940 height 55
click at [557, 593] on div "check check_box_outline_blank Thấy rõ kinh nguyệt trên bề mặt băng" at bounding box center [775, 620] width 940 height 55
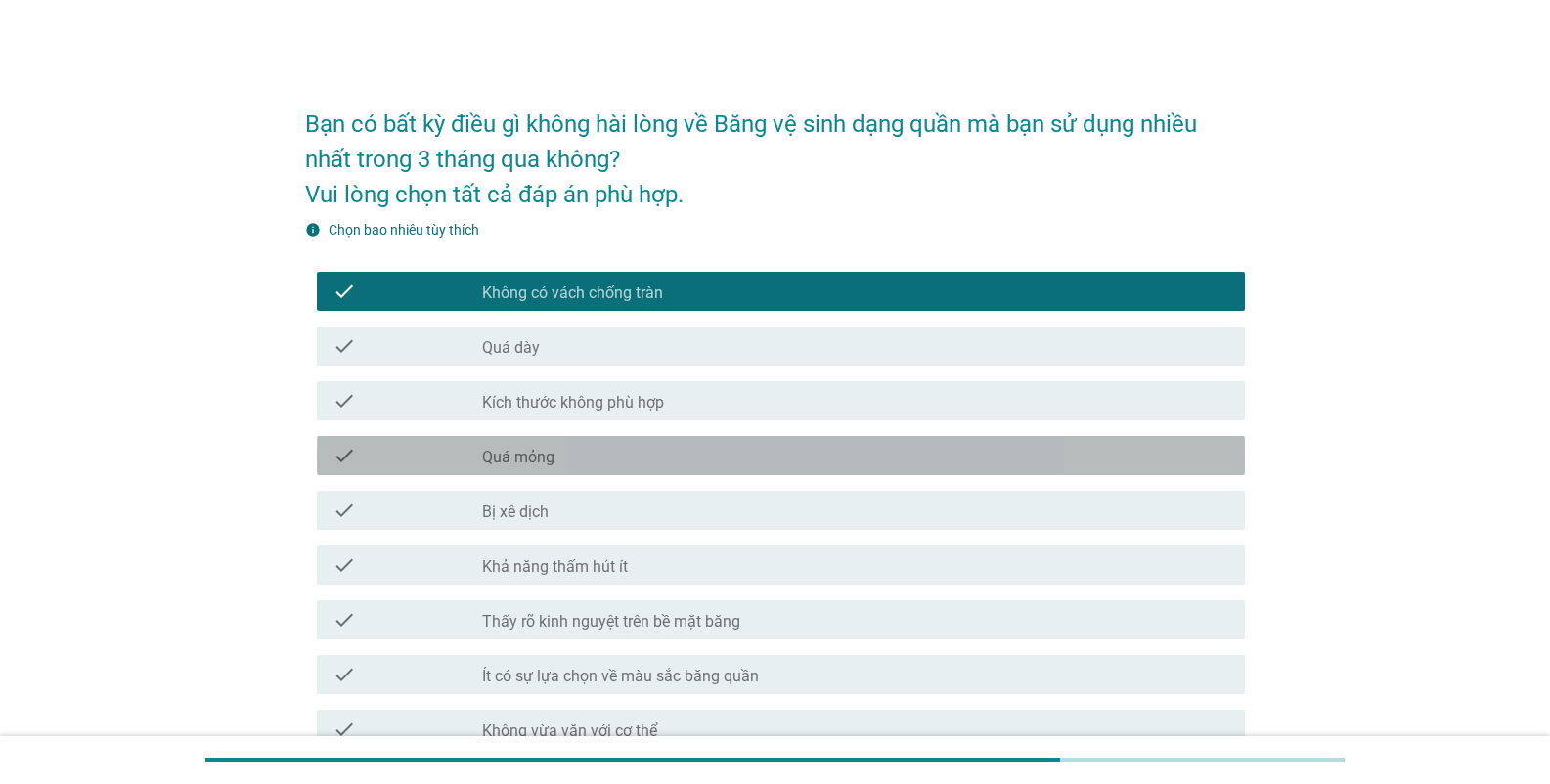
click at [539, 472] on div "check check_box_outline_blank Quá mỏng" at bounding box center [780, 455] width 928 height 39
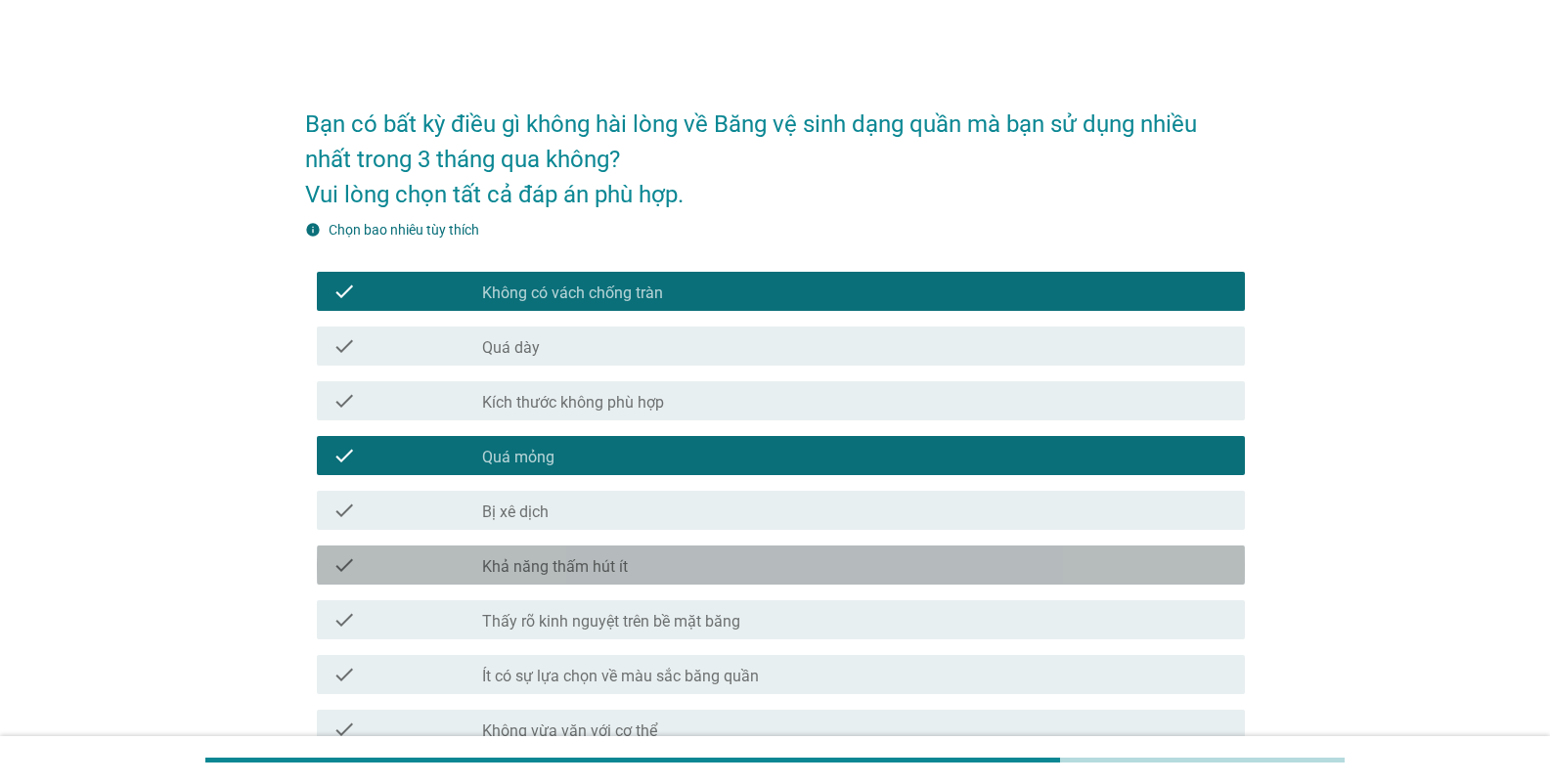
click at [528, 565] on label "Khả năng thấm hút ít" at bounding box center [555, 567] width 146 height 20
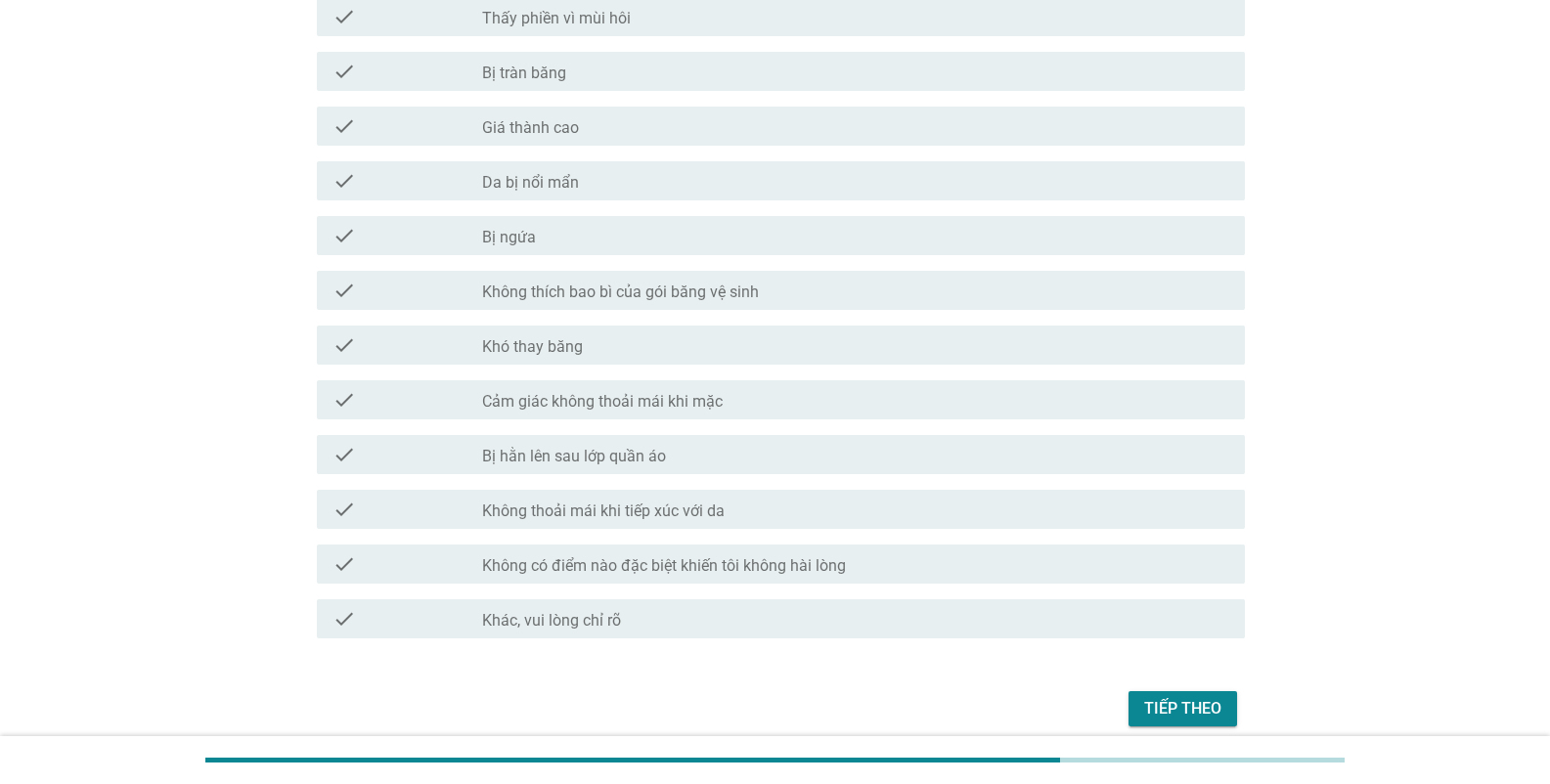
scroll to position [1397, 0]
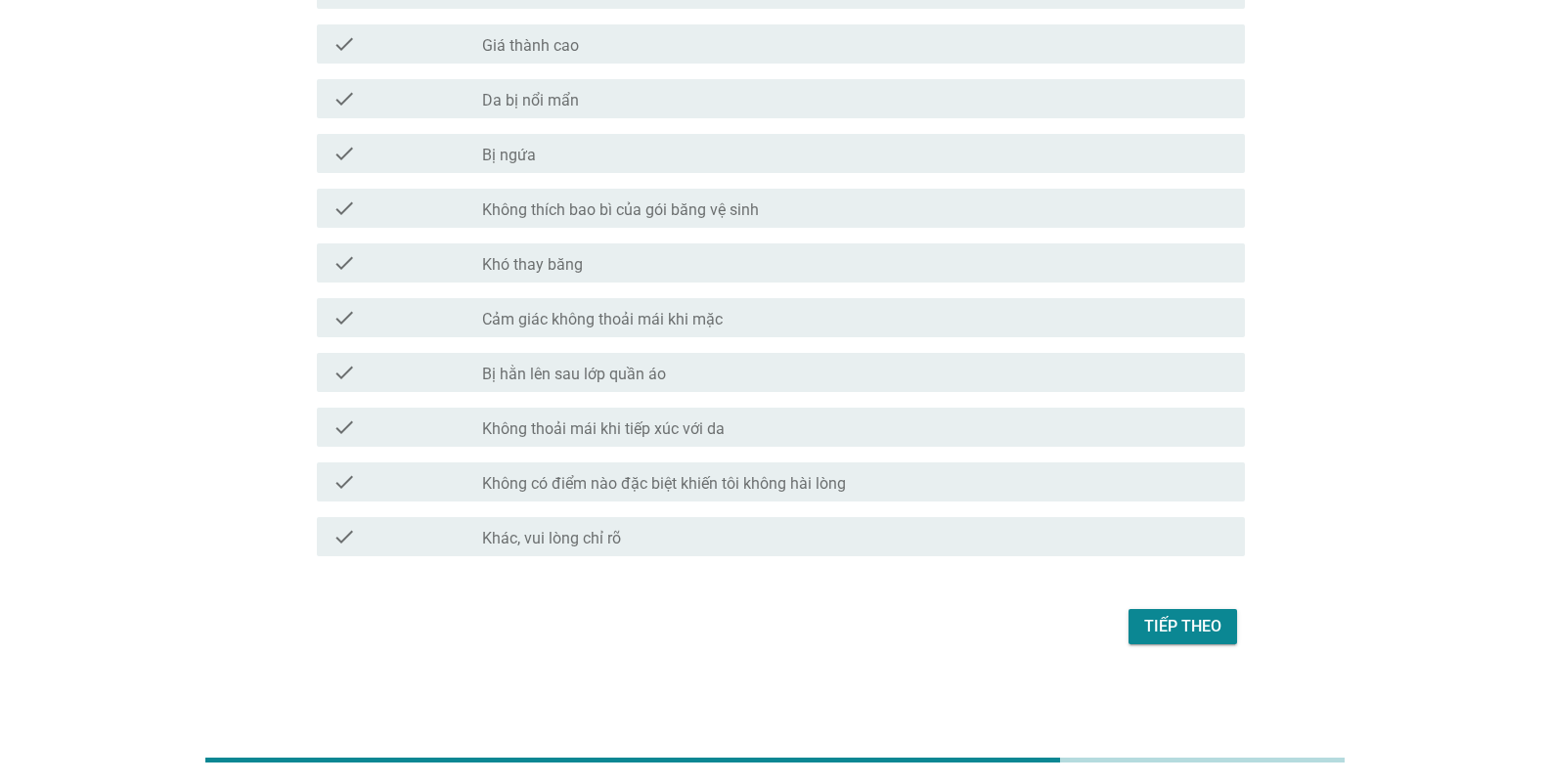
click at [1217, 620] on div "Tiếp theo" at bounding box center [1183, 627] width 78 height 24
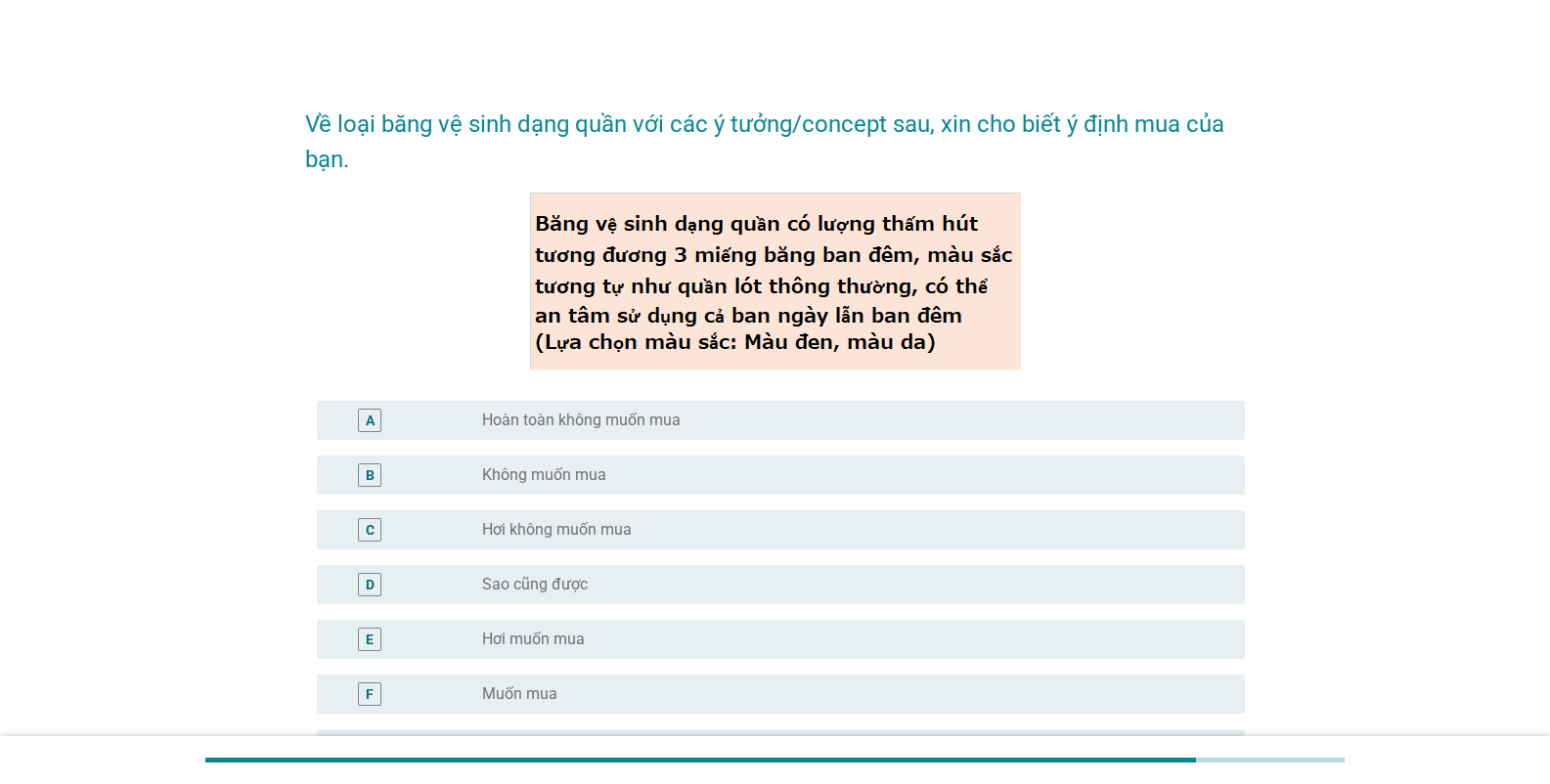
click at [593, 521] on label "Hơi không muốn mua" at bounding box center [557, 530] width 150 height 20
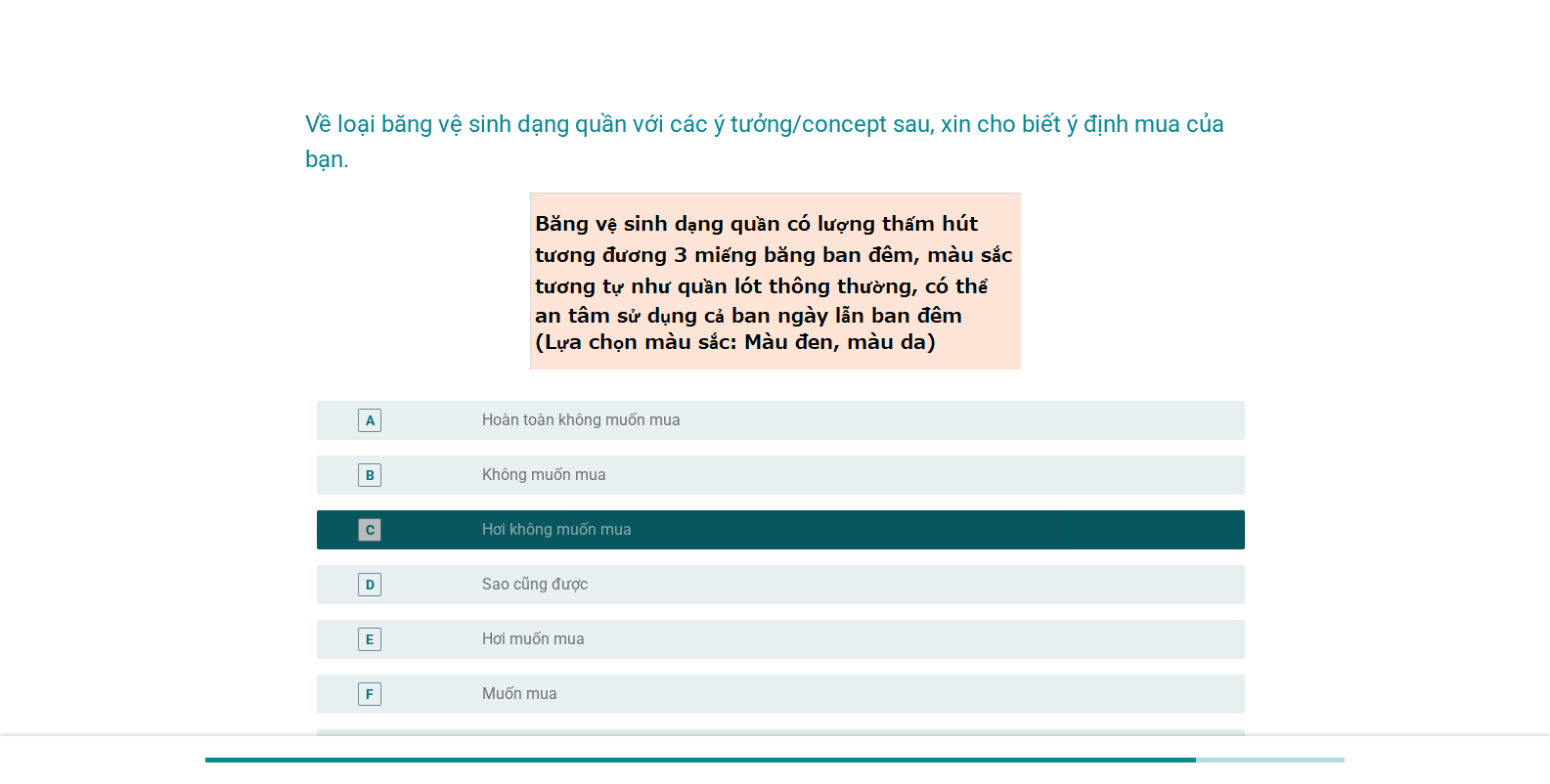
click at [579, 584] on label "Sao cũng được" at bounding box center [535, 585] width 106 height 20
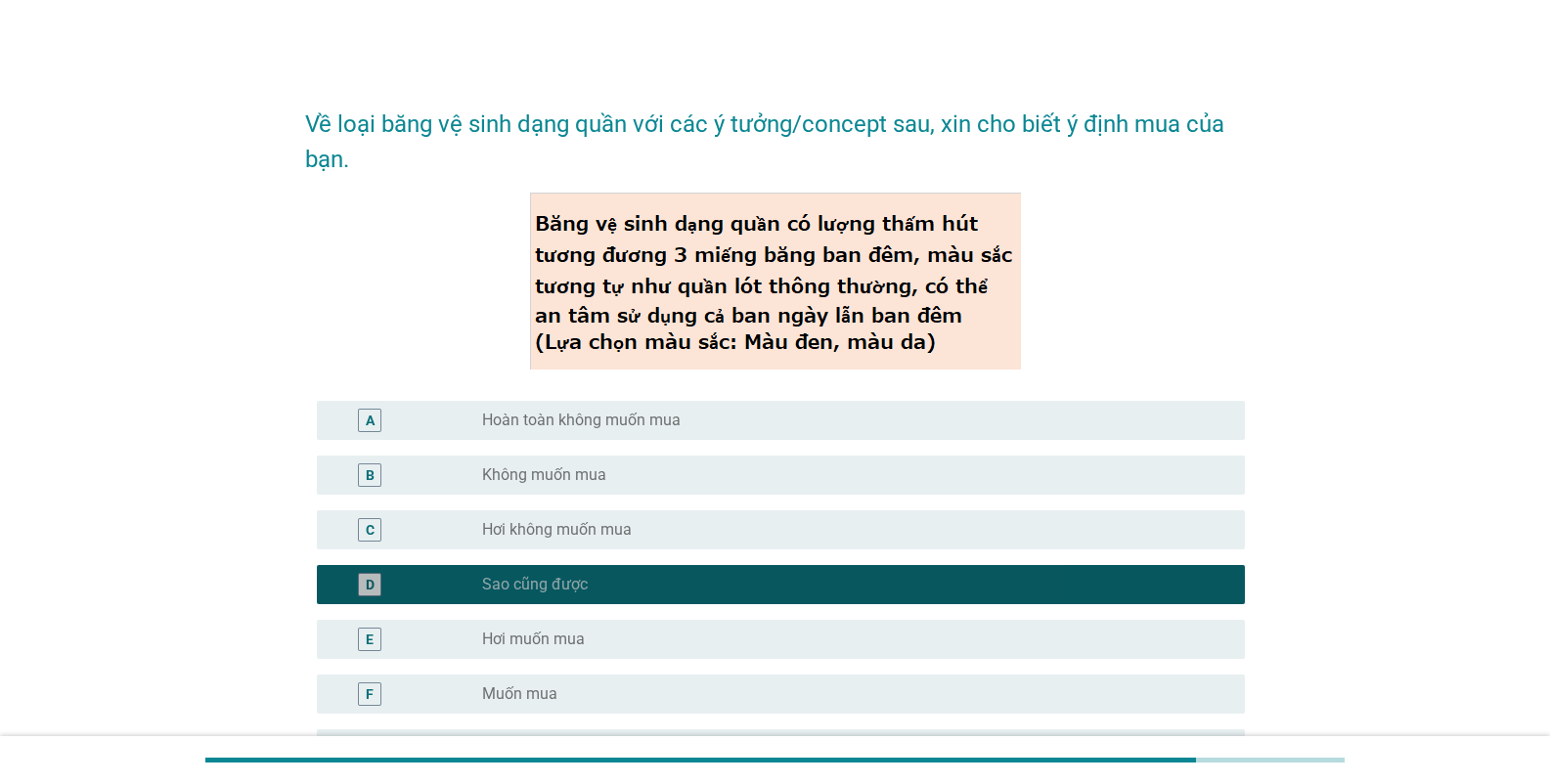
click at [582, 649] on div "radio_button_unchecked Hơi muốn mua" at bounding box center [856, 640] width 748 height 24
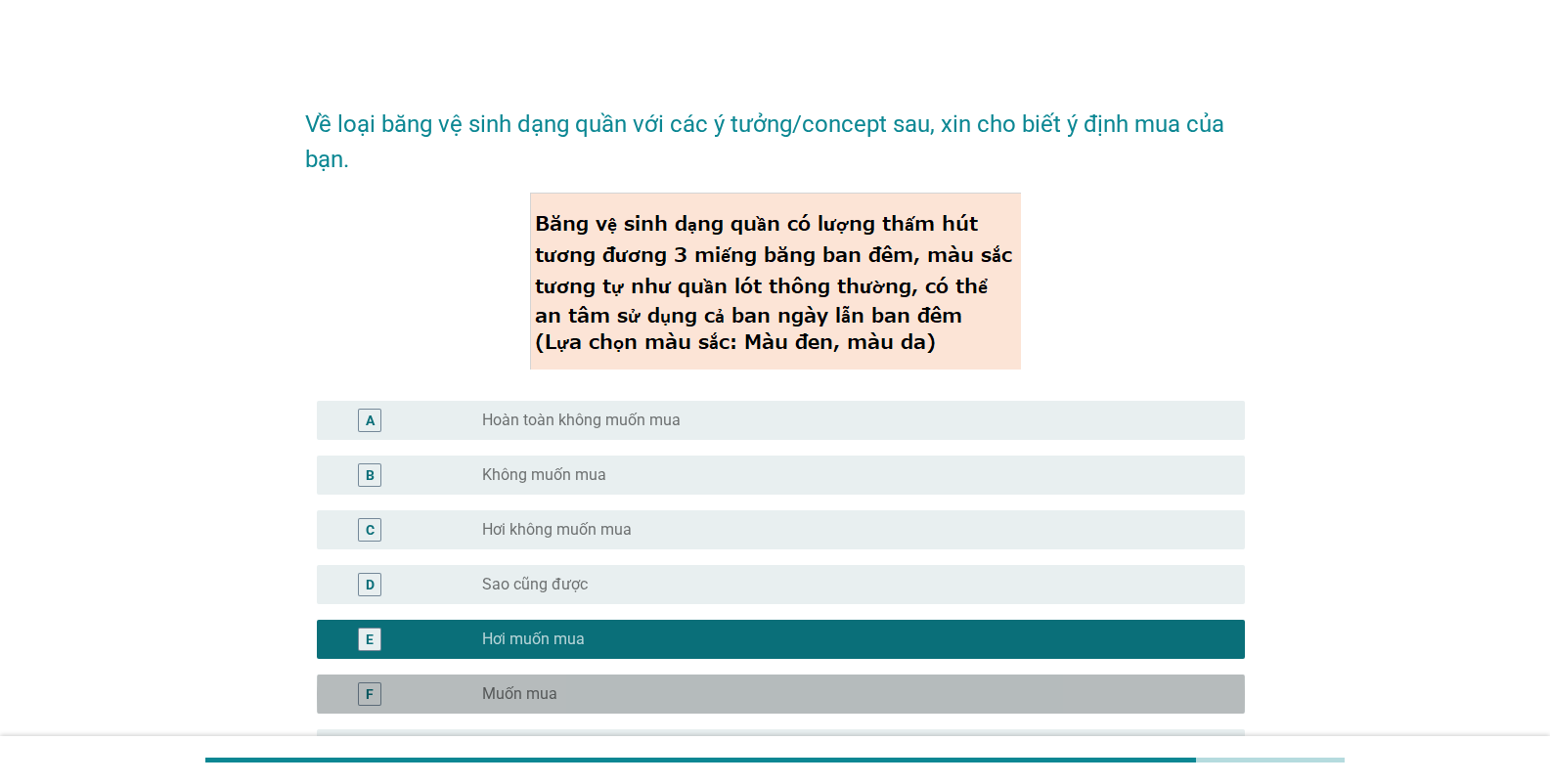
click at [553, 691] on label "Muốn mua" at bounding box center [520, 694] width 76 height 20
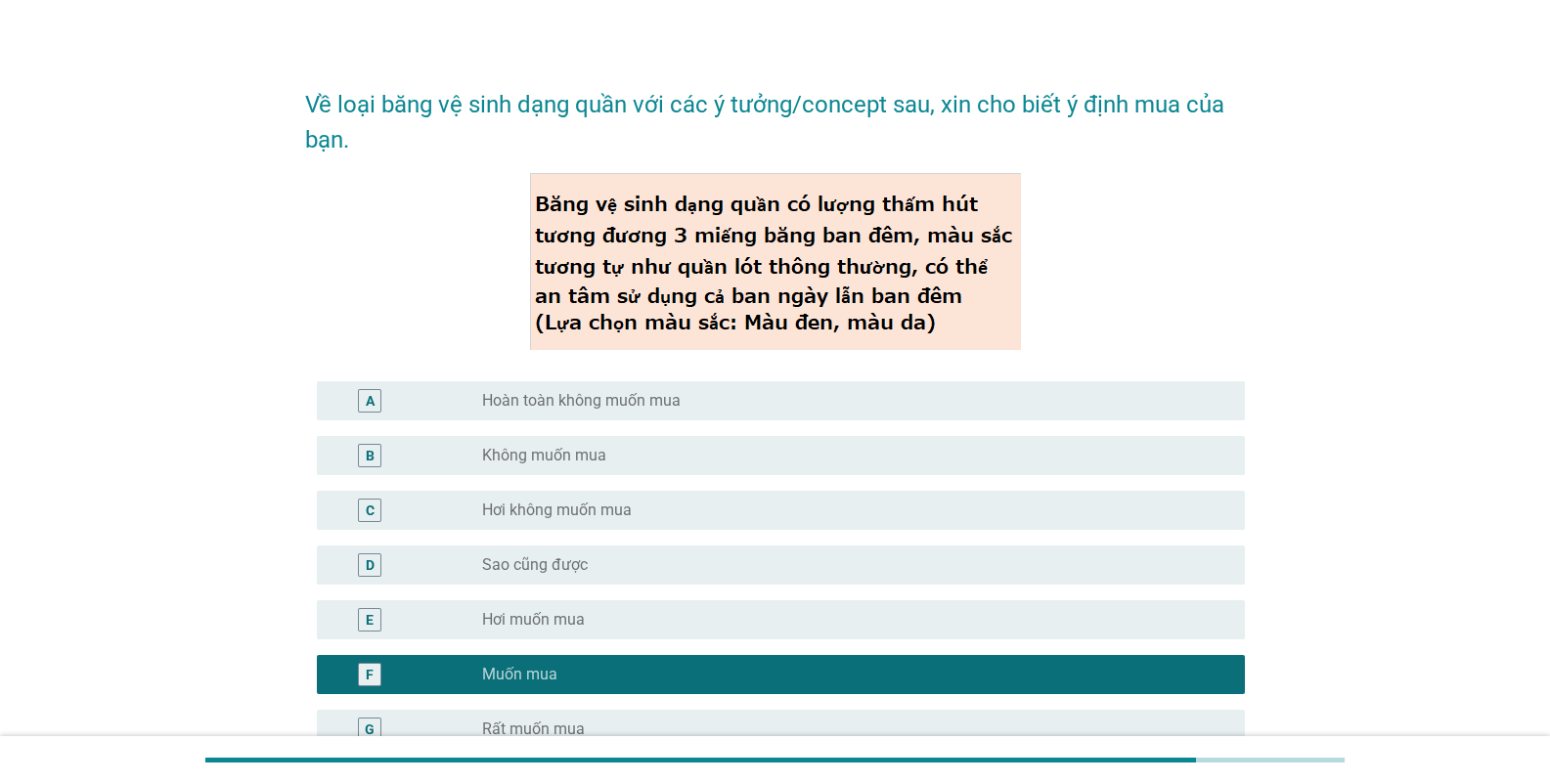
scroll to position [235, 0]
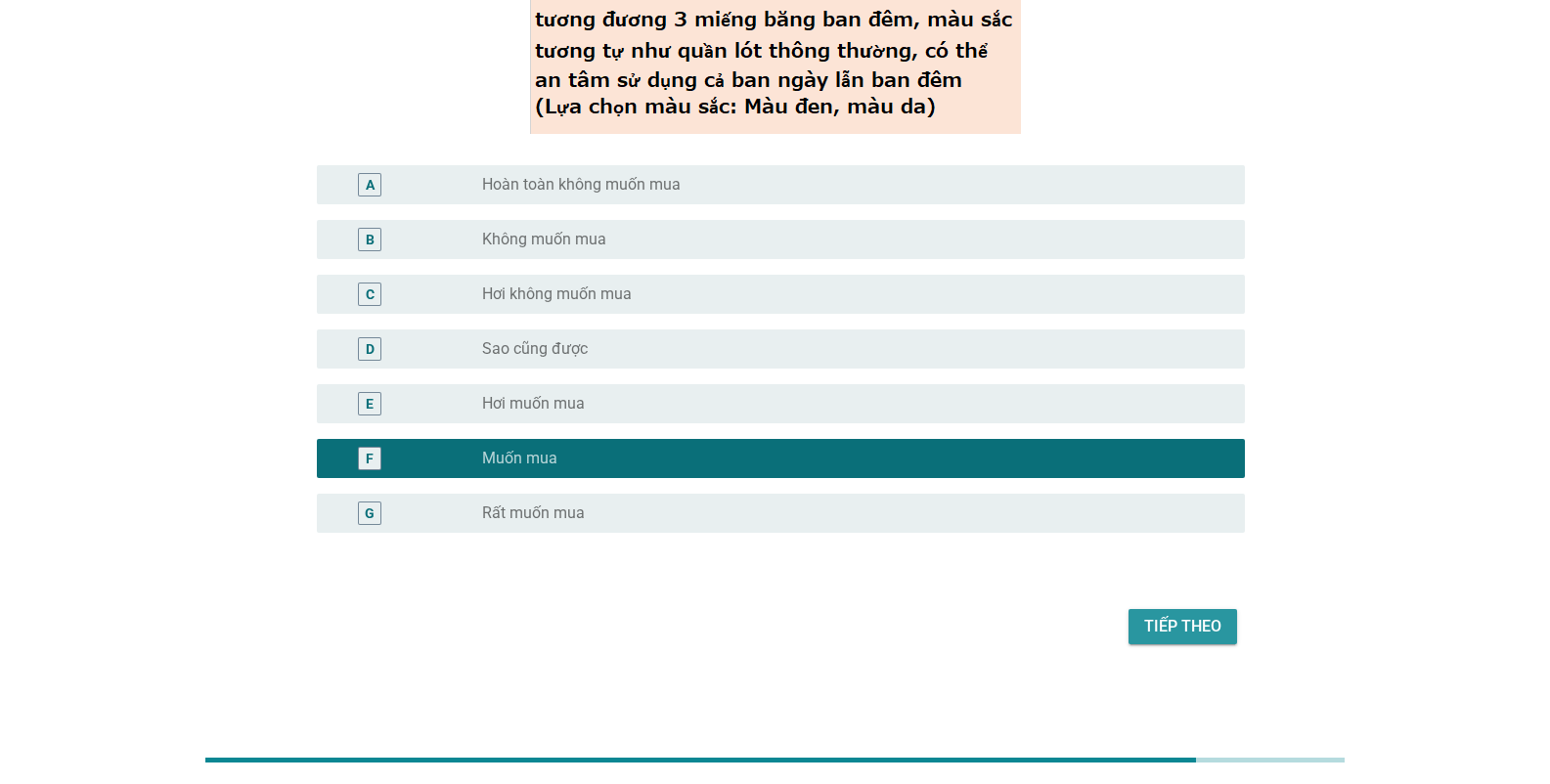
drag, startPoint x: 1171, startPoint y: 628, endPoint x: 1161, endPoint y: 623, distance: 11.2
click at [1172, 627] on div "Tiếp theo" at bounding box center [1183, 627] width 78 height 24
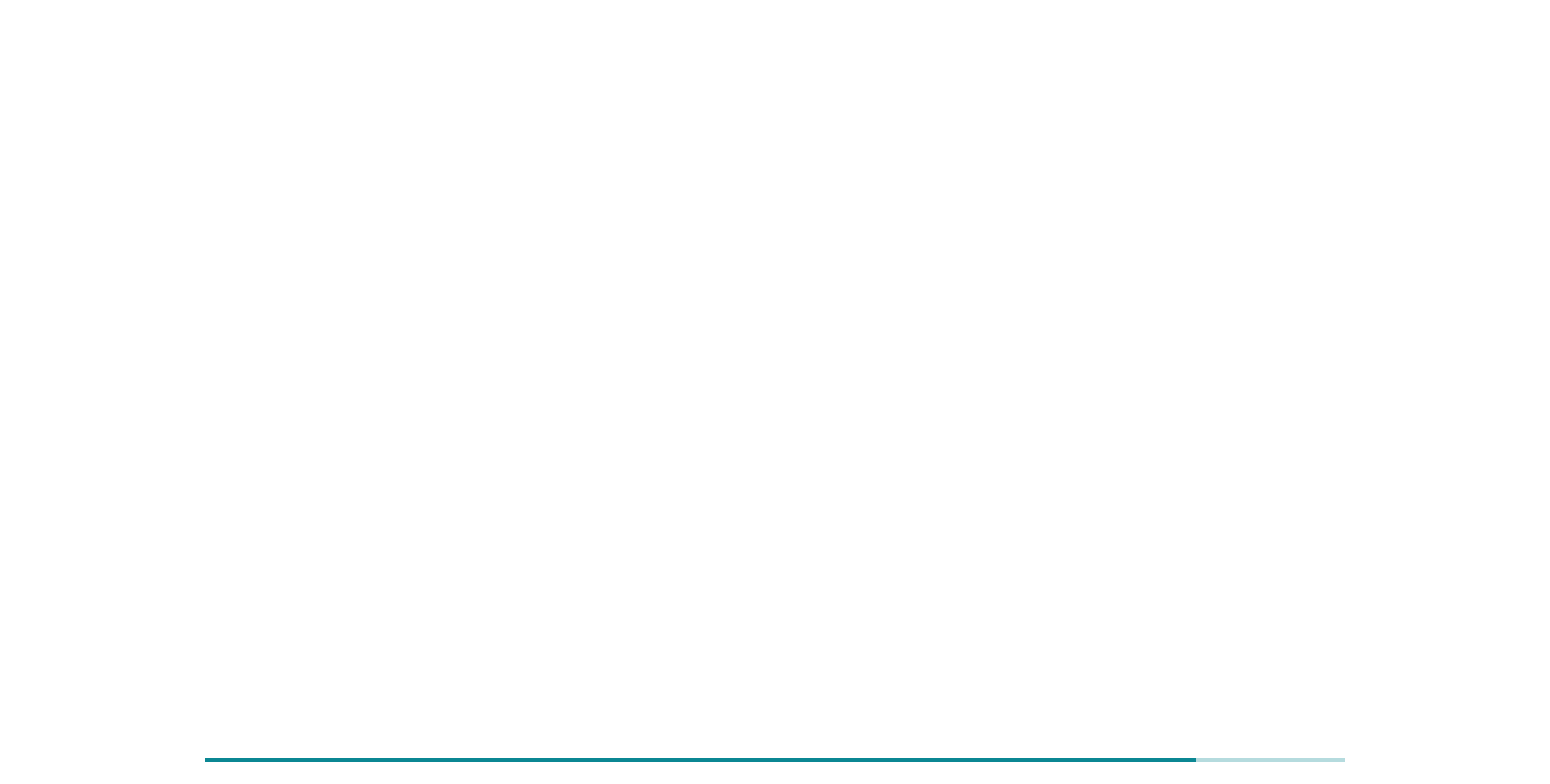
scroll to position [0, 0]
